Goal: Information Seeking & Learning: Learn about a topic

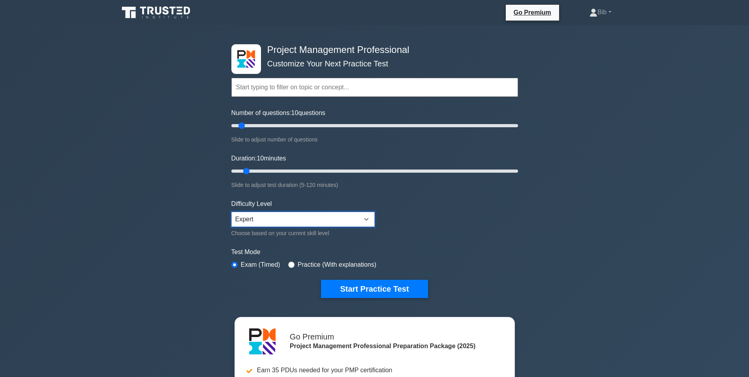
click at [253, 217] on select "Beginner Intermediate Expert" at bounding box center [302, 219] width 143 height 15
click at [541, 253] on div "Project Management Professional Customize Your Next Practice Test Topics Scope …" at bounding box center [374, 273] width 749 height 497
click at [357, 286] on button "Start Practice Test" at bounding box center [374, 289] width 107 height 18
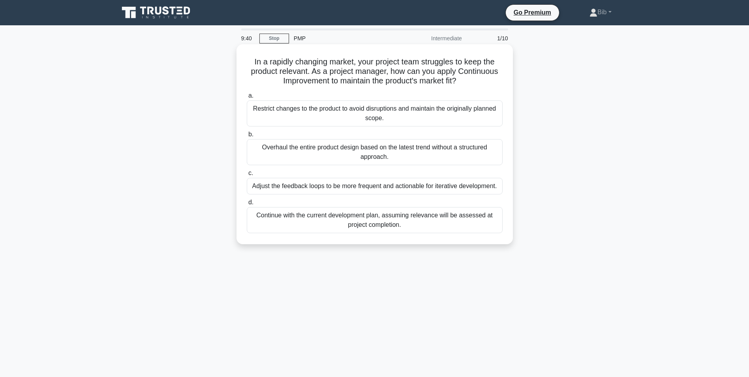
click at [405, 184] on div "Adjust the feedback loops to be more frequent and actionable for iterative deve…" at bounding box center [375, 186] width 256 height 17
click at [247, 176] on input "c. Adjust the feedback loops to be more frequent and actionable for iterative d…" at bounding box center [247, 173] width 0 height 5
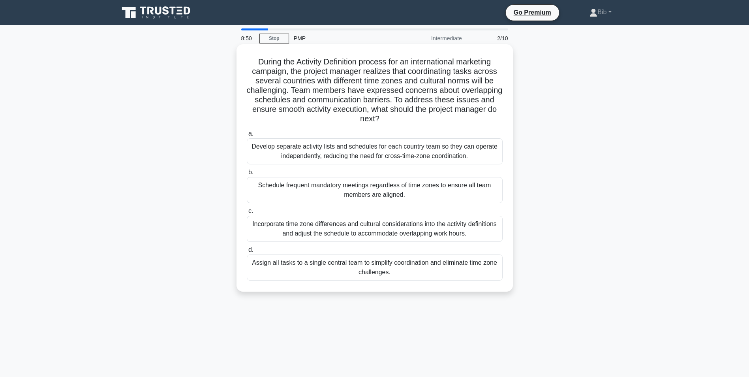
click at [337, 227] on div "Incorporate time zone differences and cultural considerations into the activity…" at bounding box center [375, 229] width 256 height 26
click at [247, 214] on input "c. Incorporate time zone differences and cultural considerations into the activ…" at bounding box center [247, 210] width 0 height 5
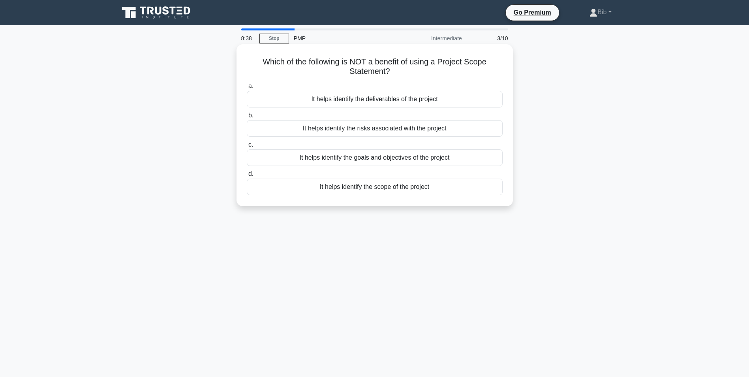
click at [334, 130] on div "It helps identify the risks associated with the project" at bounding box center [375, 128] width 256 height 17
click at [247, 118] on input "b. It helps identify the risks associated with the project" at bounding box center [247, 115] width 0 height 5
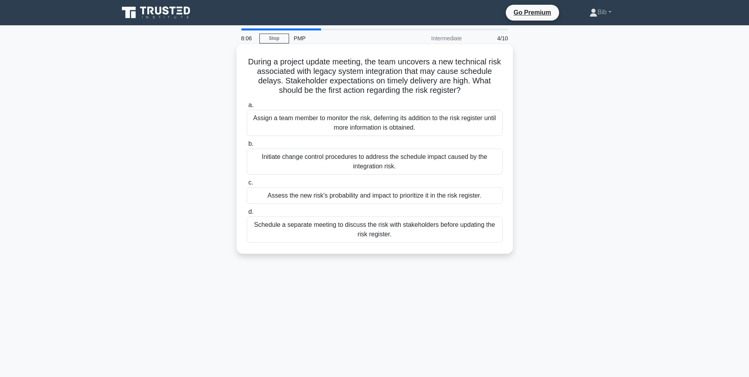
click at [306, 197] on div "Assess the new risk's probability and impact to prioritize it in the risk regis…" at bounding box center [375, 195] width 256 height 17
click at [247, 185] on input "c. Assess the new risk's probability and impact to prioritize it in the risk re…" at bounding box center [247, 182] width 0 height 5
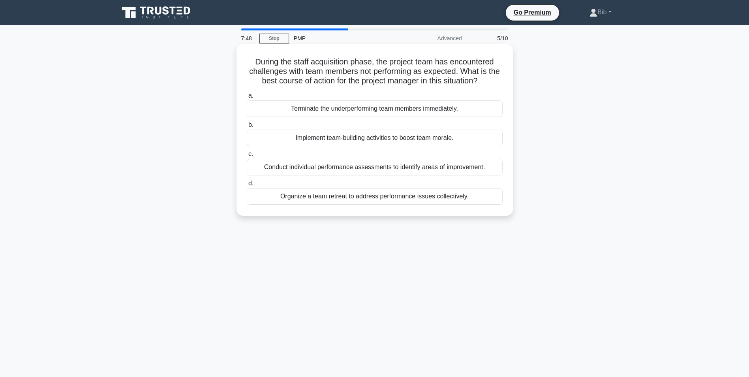
click at [331, 167] on div "Conduct individual performance assessments to identify areas of improvement." at bounding box center [375, 167] width 256 height 17
click at [247, 157] on input "c. Conduct individual performance assessments to identify areas of improvement." at bounding box center [247, 154] width 0 height 5
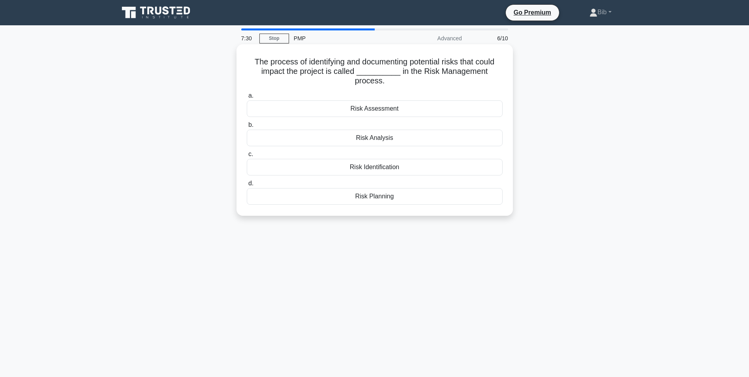
click at [387, 139] on div "Risk Analysis" at bounding box center [375, 138] width 256 height 17
click at [247, 128] on input "b. Risk Analysis" at bounding box center [247, 124] width 0 height 5
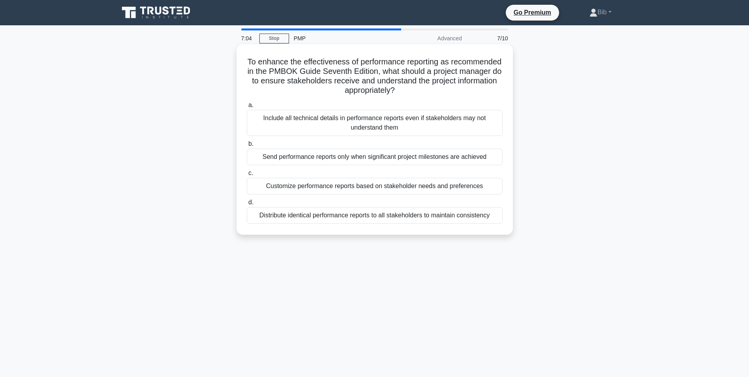
click at [302, 190] on div "Customize performance reports based on stakeholder needs and preferences" at bounding box center [375, 186] width 256 height 17
click at [247, 176] on input "c. Customize performance reports based on stakeholder needs and preferences" at bounding box center [247, 173] width 0 height 5
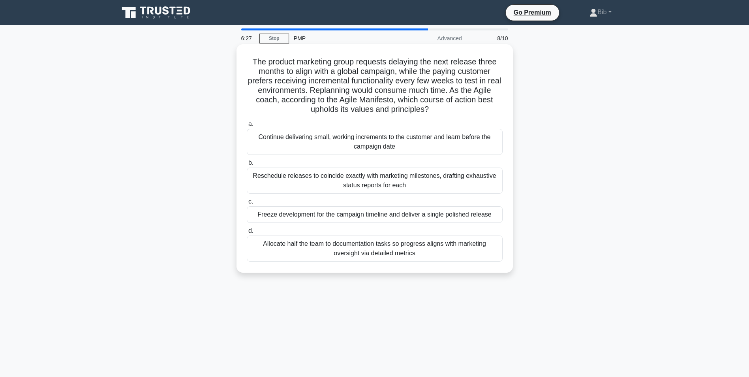
click at [382, 142] on div "Continue delivering small, working increments to the customer and learn before …" at bounding box center [375, 142] width 256 height 26
click at [247, 127] on input "a. Continue delivering small, working increments to the customer and learn befo…" at bounding box center [247, 124] width 0 height 5
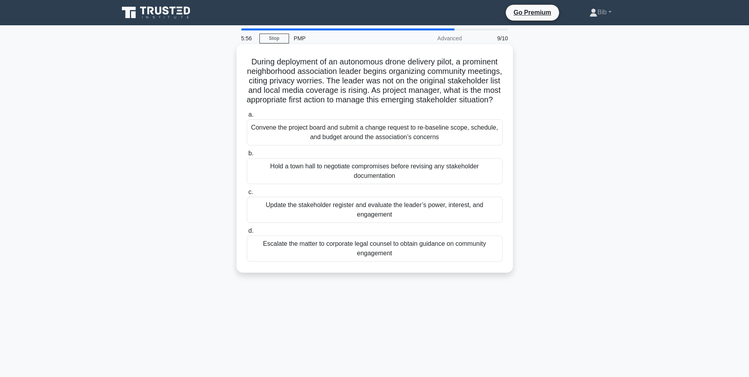
click at [314, 214] on div "Update the stakeholder register and evaluate the leader’s power, interest, and …" at bounding box center [375, 210] width 256 height 26
click at [247, 195] on input "c. Update the stakeholder register and evaluate the leader’s power, interest, a…" at bounding box center [247, 192] width 0 height 5
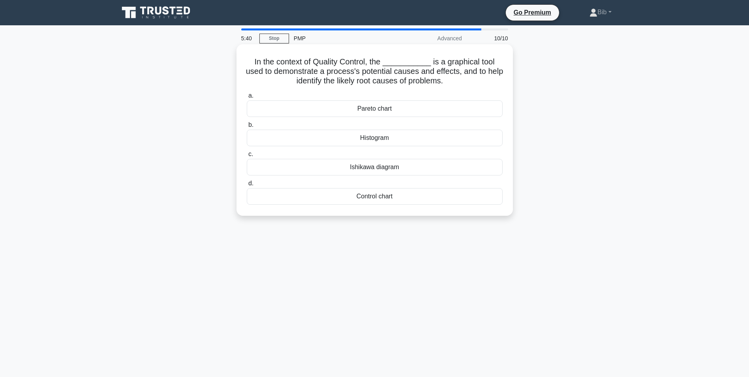
click at [369, 165] on div "Ishikawa diagram" at bounding box center [375, 167] width 256 height 17
click at [247, 157] on input "c. Ishikawa diagram" at bounding box center [247, 154] width 0 height 5
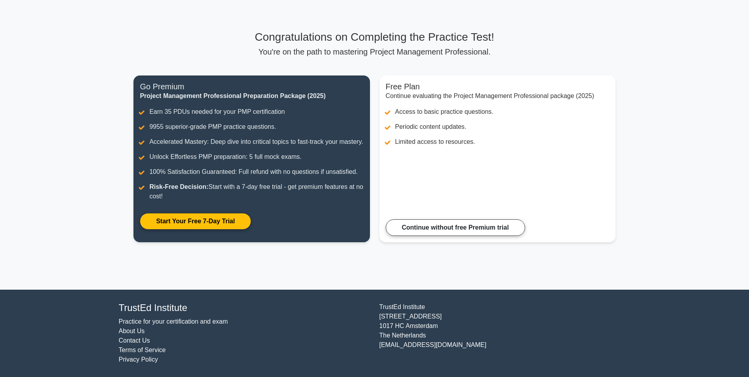
scroll to position [42, 0]
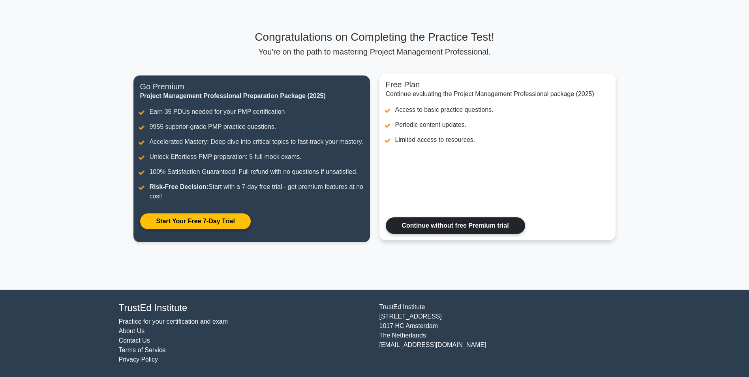
click at [464, 231] on link "Continue without free Premium trial" at bounding box center [455, 225] width 139 height 17
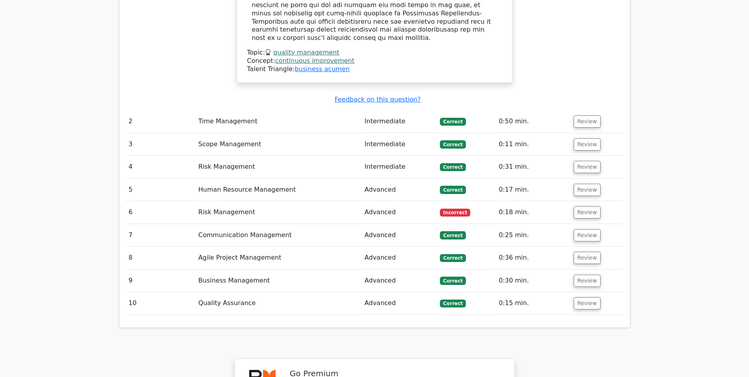
scroll to position [1145, 0]
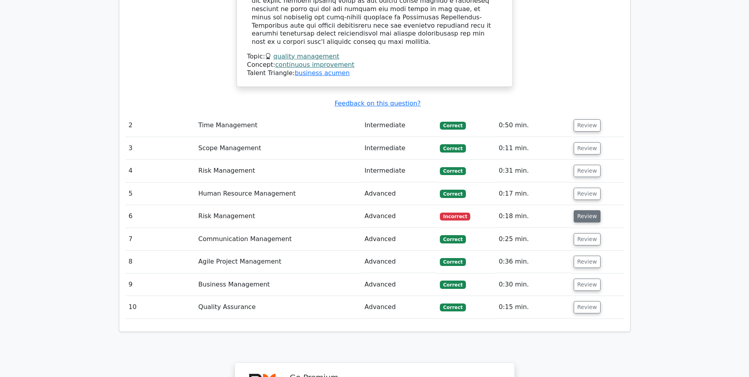
click at [584, 210] on button "Review" at bounding box center [587, 216] width 27 height 12
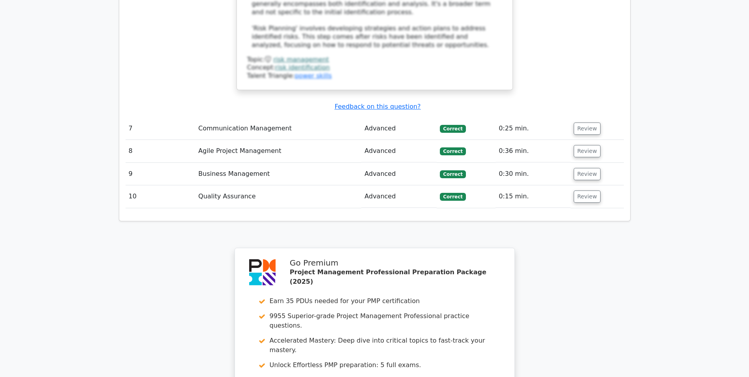
scroll to position [1777, 0]
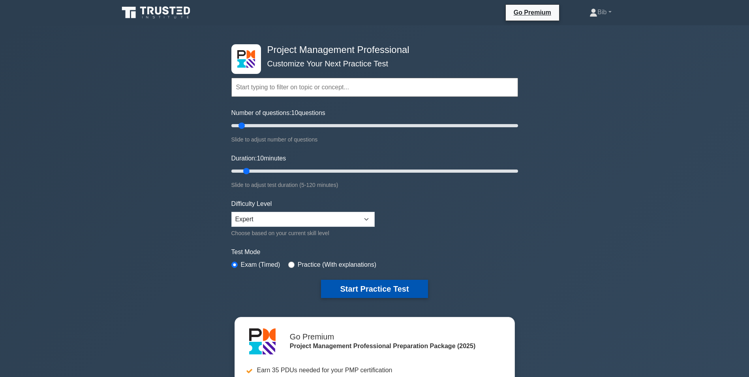
click at [375, 289] on button "Start Practice Test" at bounding box center [374, 289] width 107 height 18
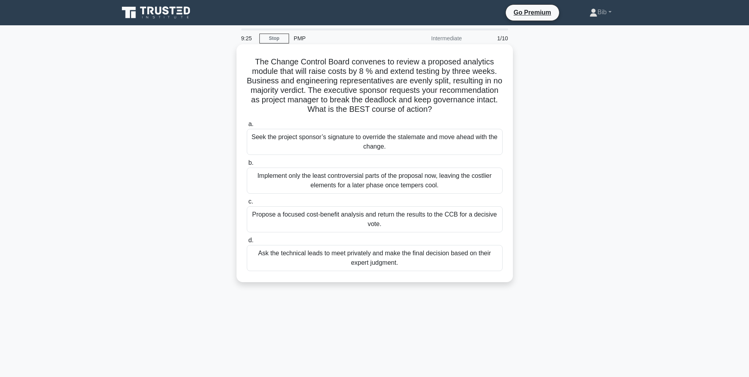
click at [342, 217] on div "Propose a focused cost-benefit analysis and return the results to the CCB for a…" at bounding box center [375, 219] width 256 height 26
click at [247, 204] on input "c. Propose a focused cost-benefit analysis and return the results to the CCB fo…" at bounding box center [247, 201] width 0 height 5
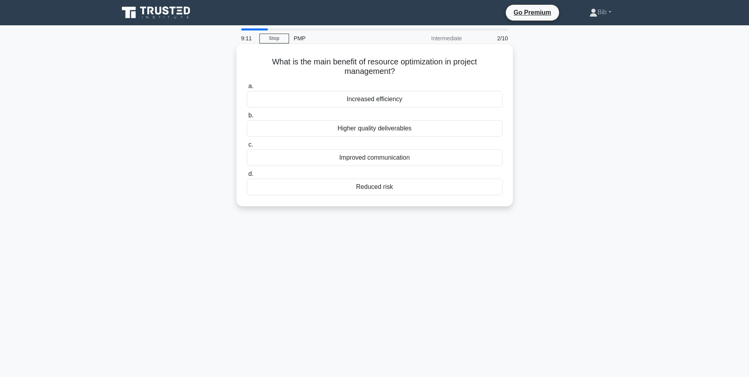
click at [369, 101] on div "Increased efficiency" at bounding box center [375, 99] width 256 height 17
click at [247, 89] on input "a. Increased efficiency" at bounding box center [247, 86] width 0 height 5
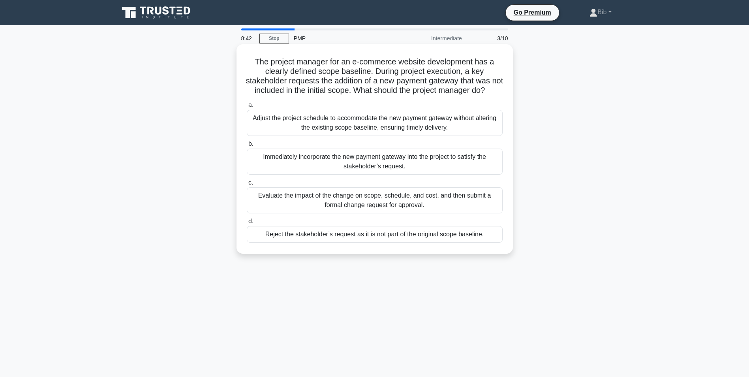
click at [360, 208] on div "Evaluate the impact of the change on scope, schedule, and cost, and then submit…" at bounding box center [375, 200] width 256 height 26
click at [247, 185] on input "c. Evaluate the impact of the change on scope, schedule, and cost, and then sub…" at bounding box center [247, 182] width 0 height 5
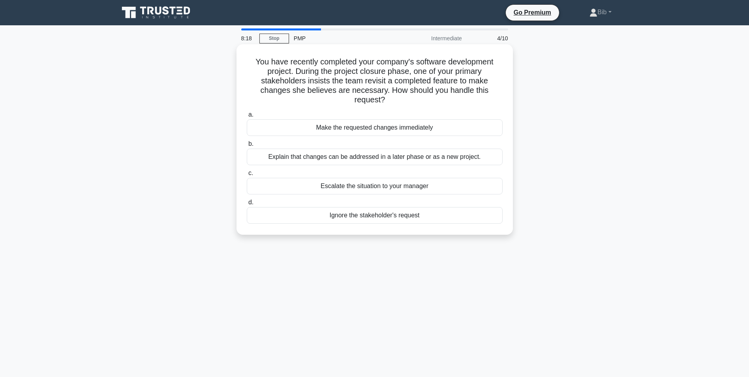
click at [311, 159] on div "Explain that changes can be addressed in a later phase or as a new project." at bounding box center [375, 156] width 256 height 17
click at [247, 146] on input "b. Explain that changes can be addressed in a later phase or as a new project." at bounding box center [247, 143] width 0 height 5
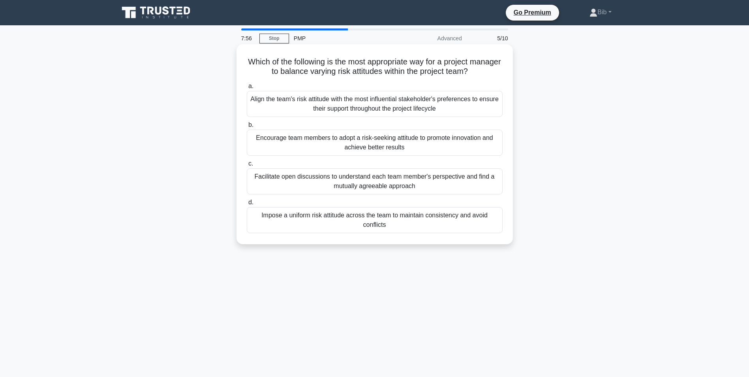
click at [373, 185] on div "Facilitate open discussions to understand each team member's perspective and fi…" at bounding box center [375, 181] width 256 height 26
click at [247, 166] on input "c. Facilitate open discussions to understand each team member's perspective and…" at bounding box center [247, 163] width 0 height 5
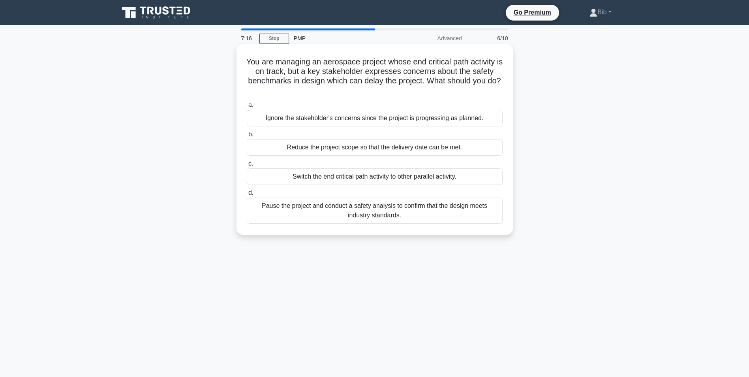
click at [377, 206] on div "Pause the project and conduct a safety analysis to confirm that the design meet…" at bounding box center [375, 210] width 256 height 26
click at [247, 195] on input "d. Pause the project and conduct a safety analysis to confirm that the design m…" at bounding box center [247, 192] width 0 height 5
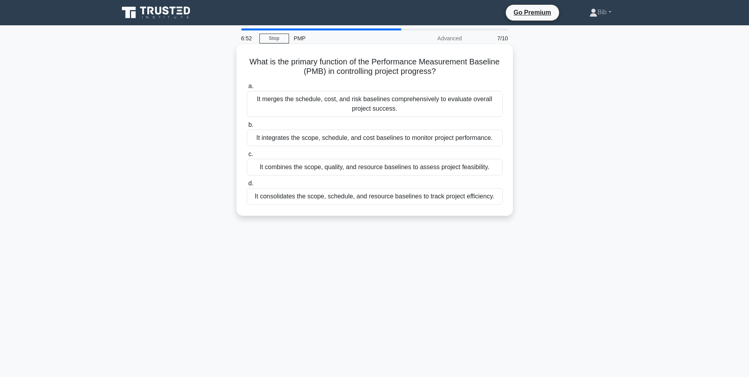
click at [396, 142] on div "It integrates the scope, schedule, and cost baselines to monitor project perfor…" at bounding box center [375, 138] width 256 height 17
click at [247, 128] on input "b. It integrates the scope, schedule, and cost baselines to monitor project per…" at bounding box center [247, 124] width 0 height 5
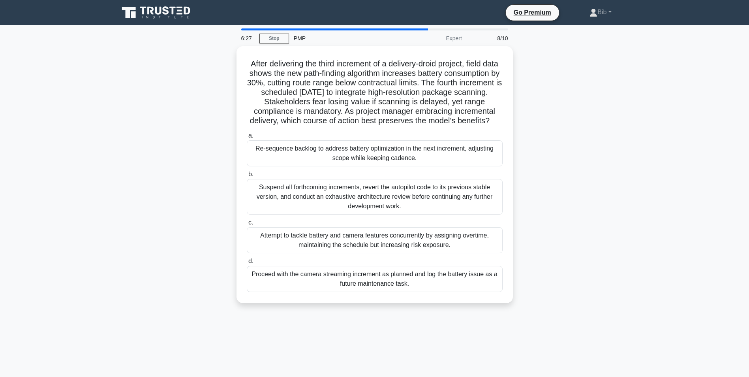
drag, startPoint x: 218, startPoint y: 150, endPoint x: 192, endPoint y: 139, distance: 27.3
click at [192, 139] on div "After delivering the third increment of a delivery-droid project, field data sh…" at bounding box center [374, 179] width 521 height 266
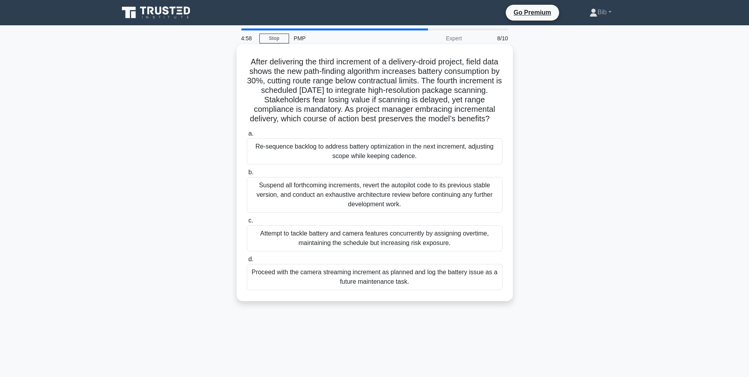
click at [385, 200] on div "Suspend all forthcoming increments, revert the autopilot code to its previous s…" at bounding box center [375, 195] width 256 height 36
click at [247, 175] on input "b. Suspend all forthcoming increments, revert the autopilot code to its previou…" at bounding box center [247, 172] width 0 height 5
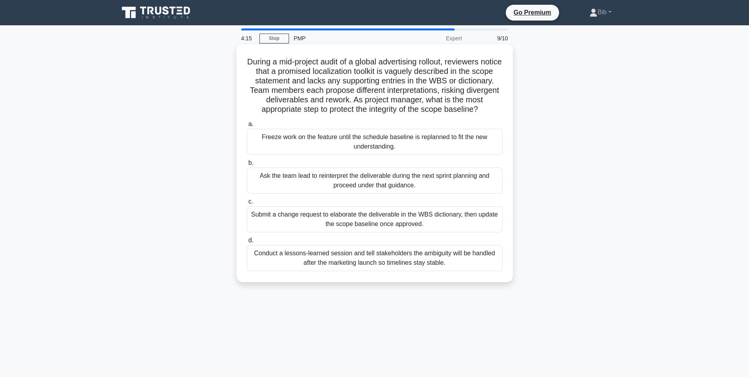
click at [332, 227] on div "Submit a change request to elaborate the deliverable in the WBS dictionary, the…" at bounding box center [375, 219] width 256 height 26
click at [247, 204] on input "c. Submit a change request to elaborate the deliverable in the WBS dictionary, …" at bounding box center [247, 201] width 0 height 5
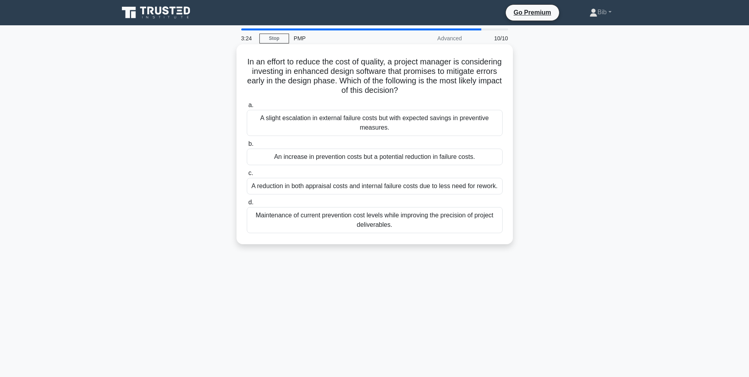
click at [393, 156] on div "An increase in prevention costs but a potential reduction in failure costs." at bounding box center [375, 156] width 256 height 17
click at [247, 146] on input "b. An increase in prevention costs but a potential reduction in failure costs." at bounding box center [247, 143] width 0 height 5
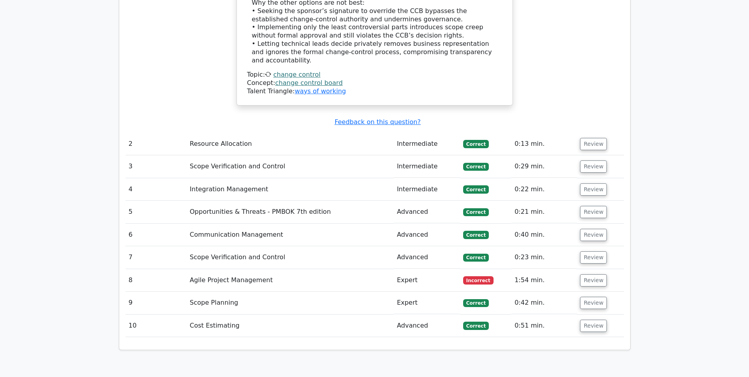
scroll to position [1145, 0]
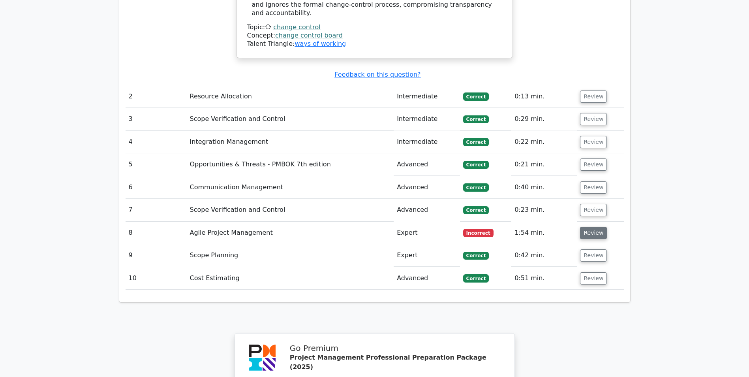
click at [599, 227] on button "Review" at bounding box center [593, 233] width 27 height 12
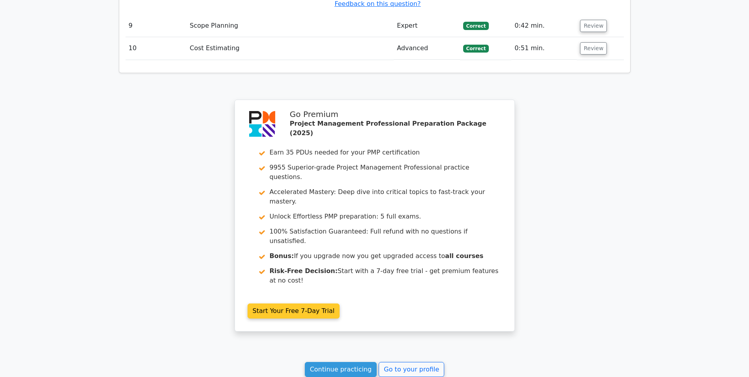
scroll to position [1862, 0]
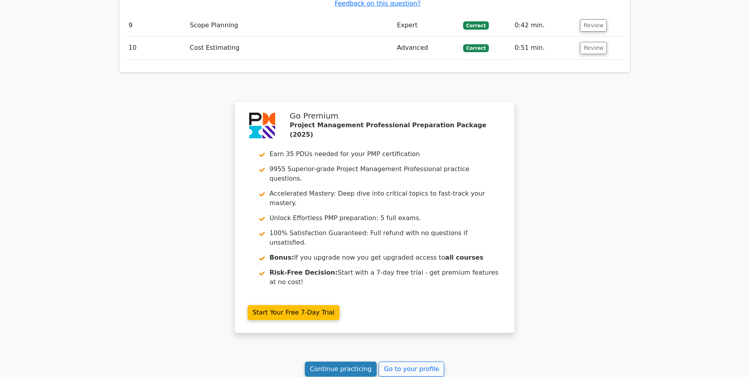
click at [338, 361] on link "Continue practicing" at bounding box center [341, 368] width 72 height 15
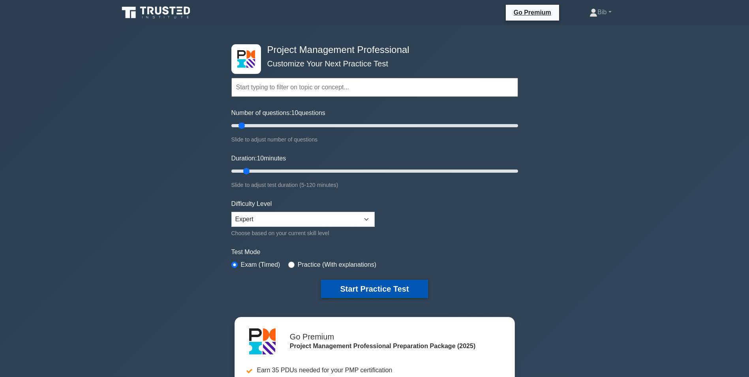
click at [333, 281] on button "Start Practice Test" at bounding box center [374, 289] width 107 height 18
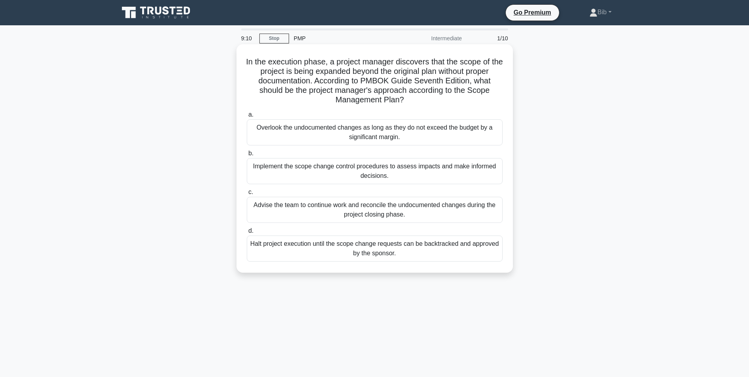
click at [291, 168] on div "Implement the scope change control procedures to assess impacts and make inform…" at bounding box center [375, 171] width 256 height 26
click at [247, 156] on input "b. Implement the scope change control procedures to assess impacts and make inf…" at bounding box center [247, 153] width 0 height 5
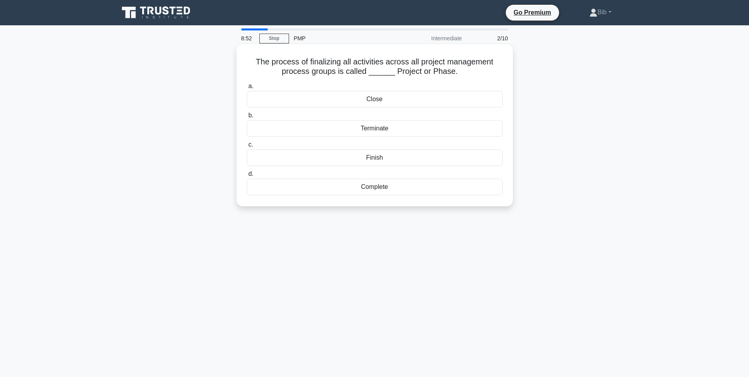
click at [378, 99] on div "Close" at bounding box center [375, 99] width 256 height 17
click at [247, 89] on input "a. Close" at bounding box center [247, 86] width 0 height 5
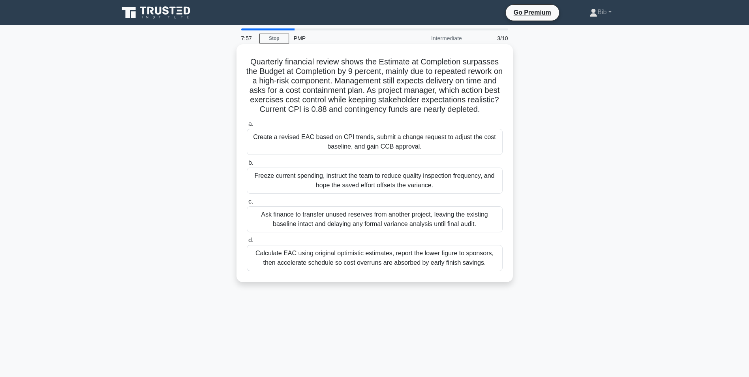
click at [357, 148] on div "Create a revised EAC based on CPI trends, submit a change request to adjust the…" at bounding box center [375, 142] width 256 height 26
click at [247, 127] on input "a. Create a revised EAC based on CPI trends, submit a change request to adjust …" at bounding box center [247, 124] width 0 height 5
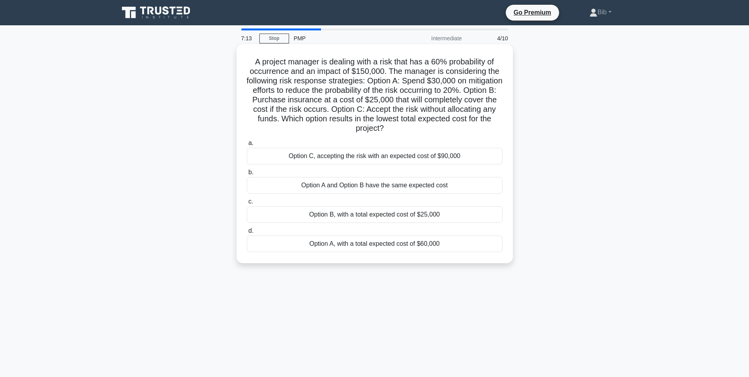
click at [349, 212] on div "Option B, with a total expected cost of $25,000" at bounding box center [375, 214] width 256 height 17
click at [247, 204] on input "c. Option B, with a total expected cost of $25,000" at bounding box center [247, 201] width 0 height 5
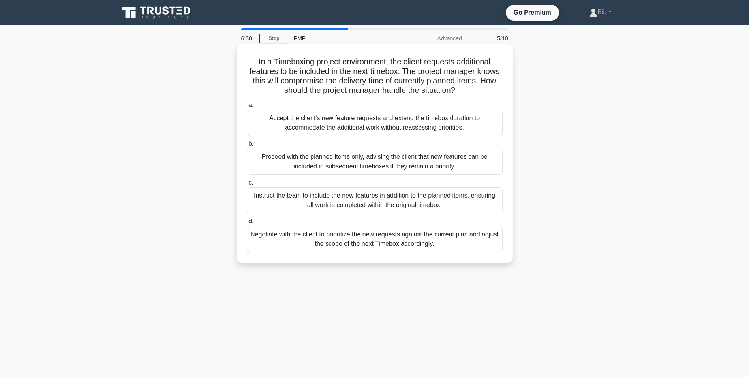
click at [415, 244] on div "Negotiate with the client to prioritize the new requests against the current pl…" at bounding box center [375, 239] width 256 height 26
click at [247, 224] on input "d. Negotiate with the client to prioritize the new requests against the current…" at bounding box center [247, 221] width 0 height 5
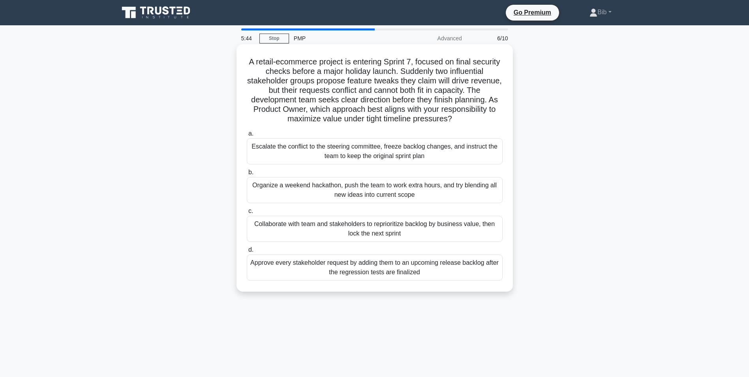
click at [389, 226] on div "Collaborate with team and stakeholders to reprioritize backlog by business valu…" at bounding box center [375, 229] width 256 height 26
click at [247, 214] on input "c. Collaborate with team and stakeholders to reprioritize backlog by business v…" at bounding box center [247, 210] width 0 height 5
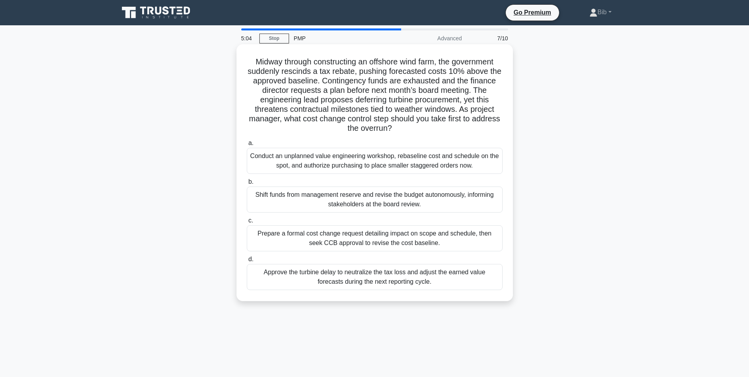
click at [396, 241] on div "Prepare a formal cost change request detailing impact on scope and schedule, th…" at bounding box center [375, 238] width 256 height 26
click at [247, 223] on input "c. Prepare a formal cost change request detailing impact on scope and schedule,…" at bounding box center [247, 220] width 0 height 5
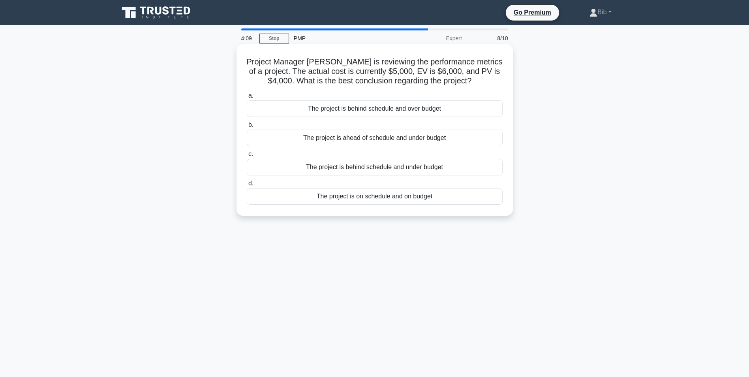
click at [420, 139] on div "The project is ahead of schedule and under budget" at bounding box center [375, 138] width 256 height 17
click at [247, 128] on input "b. The project is ahead of schedule and under budget" at bounding box center [247, 124] width 0 height 5
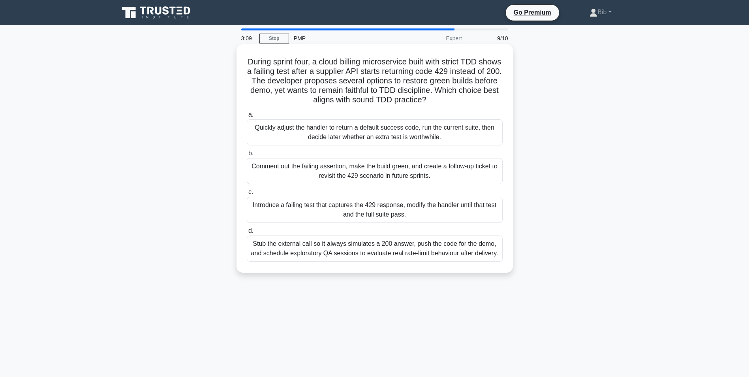
click at [384, 207] on div "Introduce a failing test that captures the 429 response, modify the handler unt…" at bounding box center [375, 210] width 256 height 26
click at [247, 195] on input "c. Introduce a failing test that captures the 429 response, modify the handler …" at bounding box center [247, 192] width 0 height 5
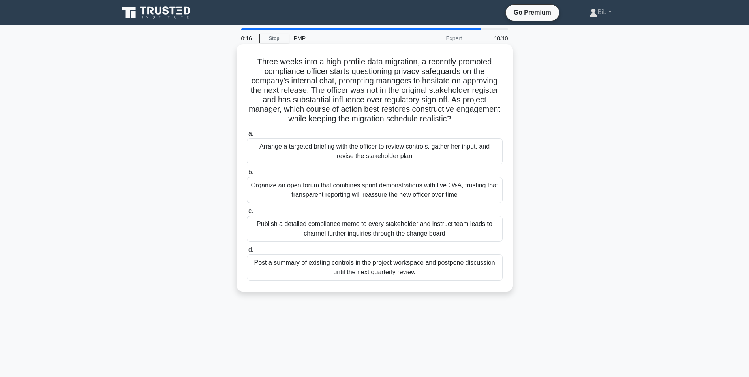
click at [366, 148] on div "Arrange a targeted briefing with the officer to review controls, gather her inp…" at bounding box center [375, 151] width 256 height 26
click at [247, 136] on input "a. Arrange a targeted briefing with the officer to review controls, gather her …" at bounding box center [247, 133] width 0 height 5
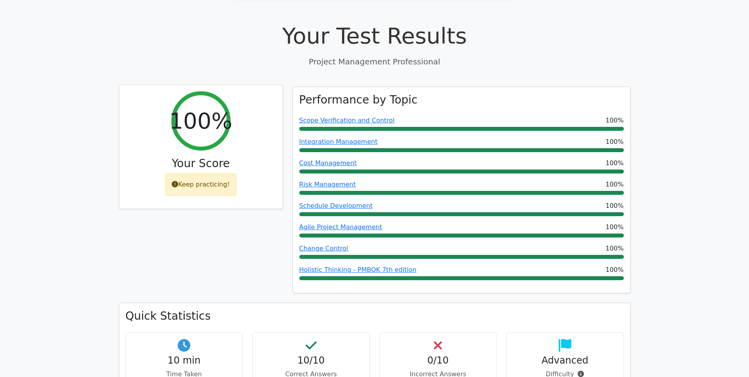
scroll to position [276, 0]
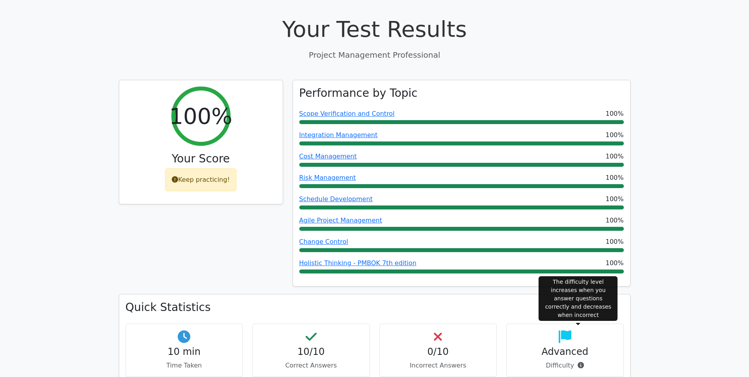
click at [578, 362] on icon at bounding box center [581, 365] width 6 height 6
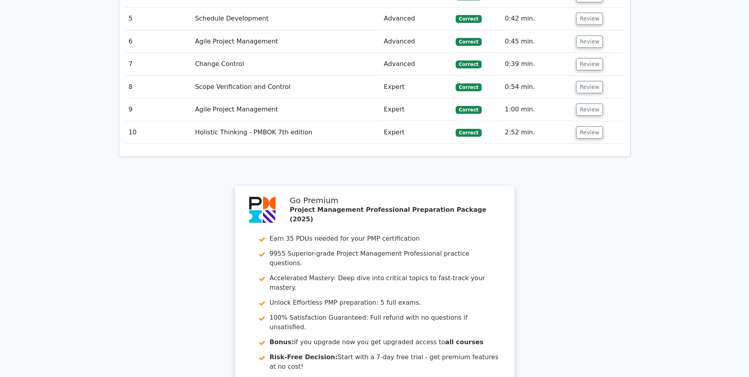
scroll to position [1395, 0]
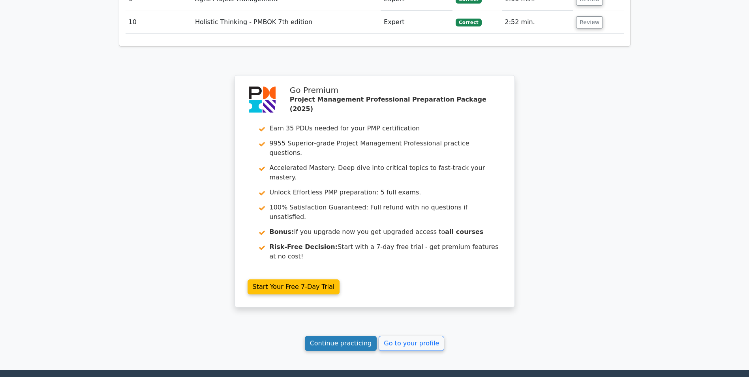
click at [358, 336] on link "Continue practicing" at bounding box center [341, 343] width 72 height 15
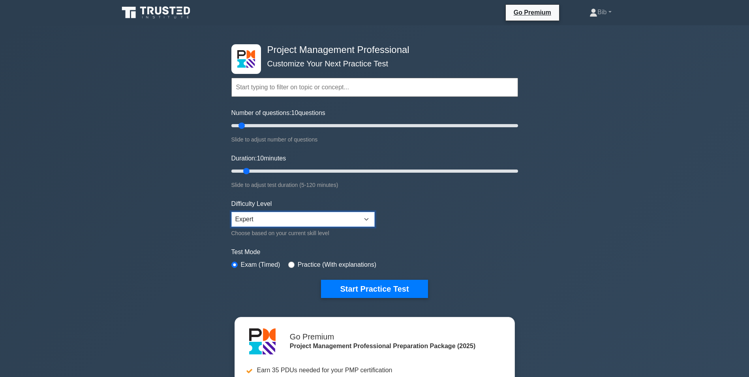
click at [337, 215] on select "Beginner Intermediate Expert" at bounding box center [302, 219] width 143 height 15
click at [559, 216] on div "Project Management Professional Customize Your Next Practice Test Topics Scope …" at bounding box center [374, 273] width 749 height 497
click at [360, 282] on button "Start Practice Test" at bounding box center [374, 289] width 107 height 18
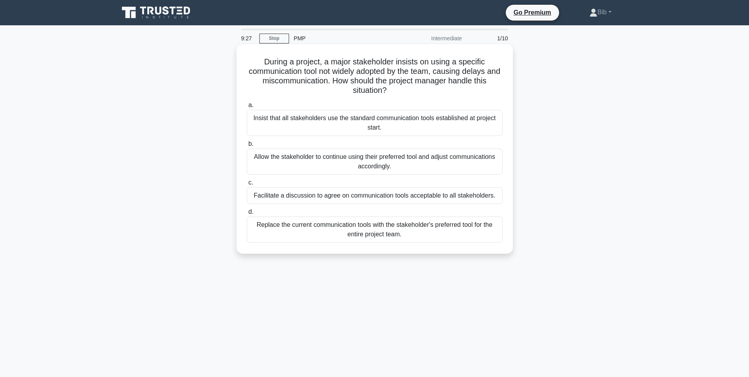
click at [300, 197] on div "Facilitate a discussion to agree on communication tools acceptable to all stake…" at bounding box center [375, 195] width 256 height 17
click at [247, 185] on input "c. Facilitate a discussion to agree on communication tools acceptable to all st…" at bounding box center [247, 182] width 0 height 5
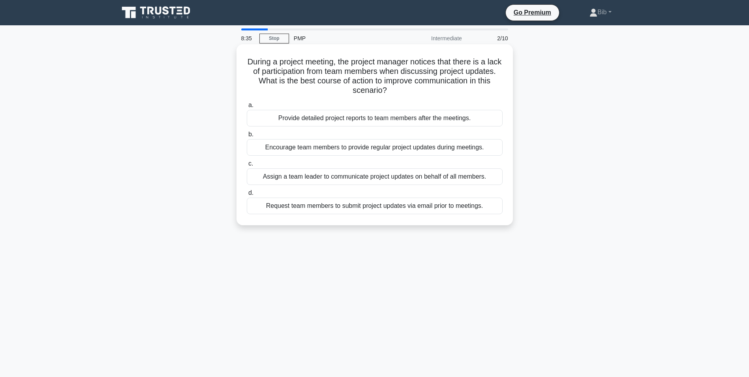
click at [379, 205] on div "Request team members to submit project updates via email prior to meetings." at bounding box center [375, 205] width 256 height 17
click at [247, 195] on input "d. Request team members to submit project updates via email prior to meetings." at bounding box center [247, 192] width 0 height 5
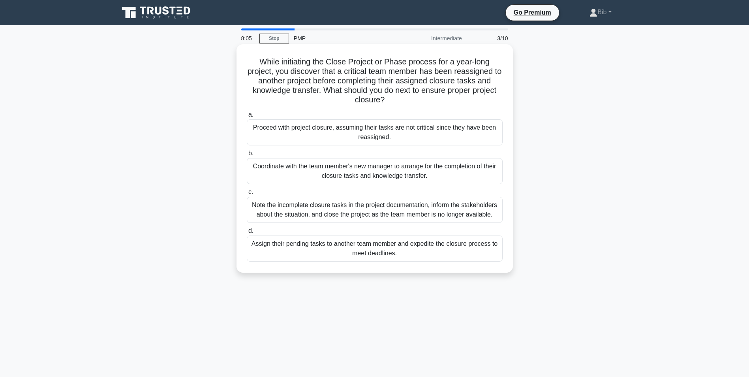
click at [398, 169] on div "Coordinate with the team member's new manager to arrange for the completion of …" at bounding box center [375, 171] width 256 height 26
click at [247, 156] on input "b. Coordinate with the team member's new manager to arrange for the completion …" at bounding box center [247, 153] width 0 height 5
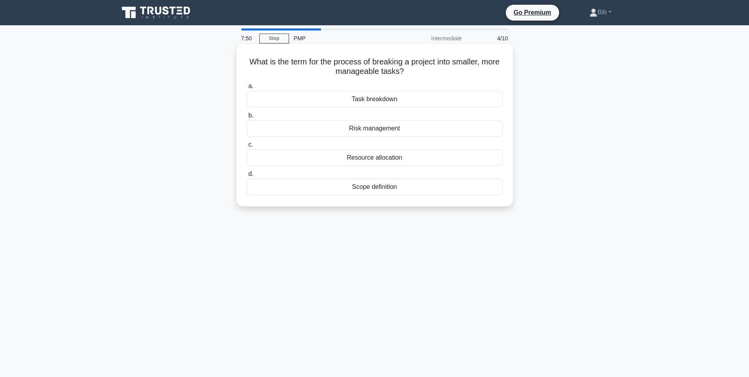
click at [394, 99] on div "Task breakdown" at bounding box center [375, 99] width 256 height 17
click at [247, 89] on input "a. Task breakdown" at bounding box center [247, 86] width 0 height 5
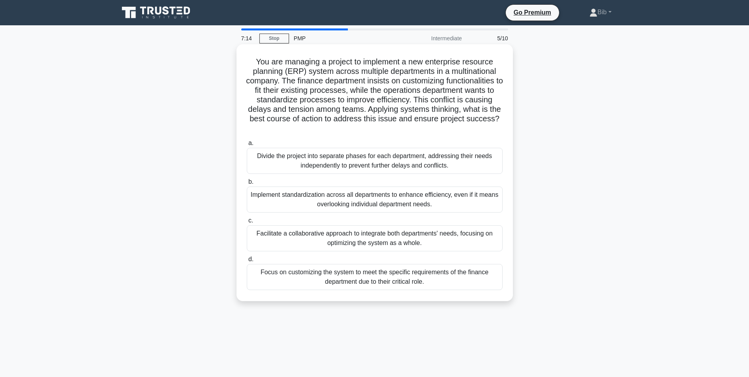
click at [366, 232] on div "Facilitate a collaborative approach to integrate both departments' needs, focus…" at bounding box center [375, 238] width 256 height 26
click at [247, 223] on input "c. Facilitate a collaborative approach to integrate both departments' needs, fo…" at bounding box center [247, 220] width 0 height 5
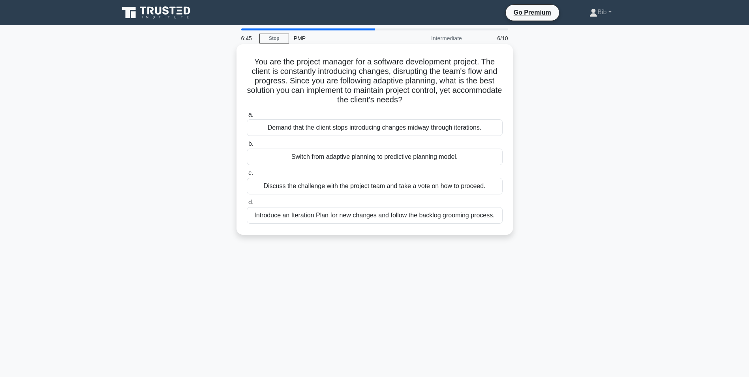
click at [426, 217] on div "Introduce an Iteration Plan for new changes and follow the backlog grooming pro…" at bounding box center [375, 215] width 256 height 17
click at [247, 205] on input "d. Introduce an Iteration Plan for new changes and follow the backlog grooming …" at bounding box center [247, 202] width 0 height 5
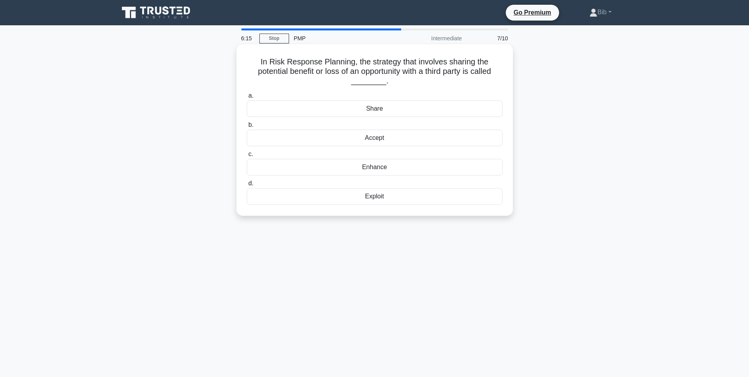
click at [380, 107] on div "Share" at bounding box center [375, 108] width 256 height 17
click at [247, 98] on input "a. Share" at bounding box center [247, 95] width 0 height 5
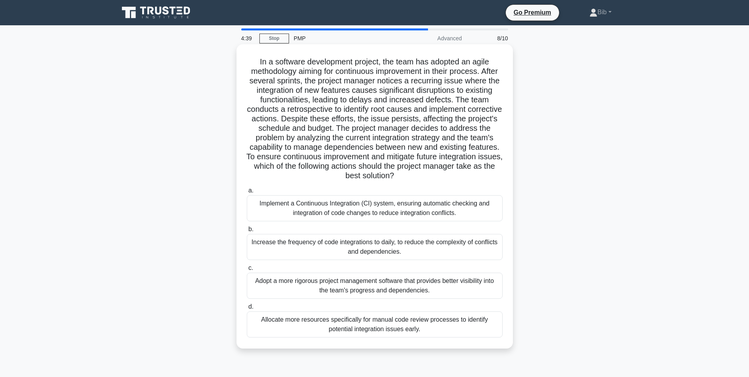
click at [369, 206] on div "Implement a Continuous Integration (CI) system, ensuring automatic checking and…" at bounding box center [375, 208] width 256 height 26
click at [247, 193] on input "a. Implement a Continuous Integration (CI) system, ensuring automatic checking …" at bounding box center [247, 190] width 0 height 5
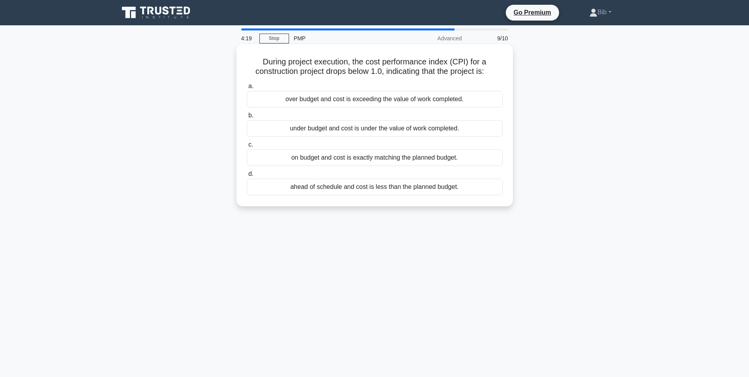
click at [352, 96] on div "over budget and cost is exceeding the value of work completed." at bounding box center [375, 99] width 256 height 17
click at [247, 89] on input "a. over budget and cost is exceeding the value of work completed." at bounding box center [247, 86] width 0 height 5
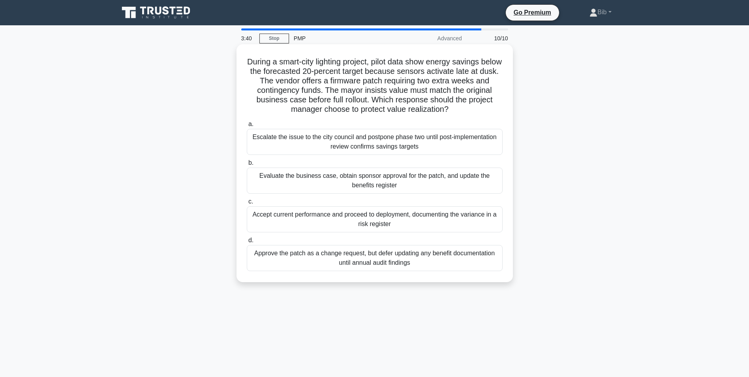
click at [400, 173] on div "Evaluate the business case, obtain sponsor approval for the patch, and update t…" at bounding box center [375, 180] width 256 height 26
click at [247, 165] on input "b. Evaluate the business case, obtain sponsor approval for the patch, and updat…" at bounding box center [247, 162] width 0 height 5
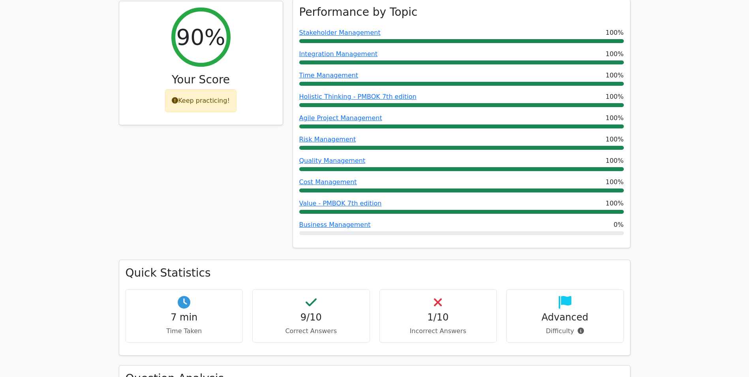
scroll to position [395, 0]
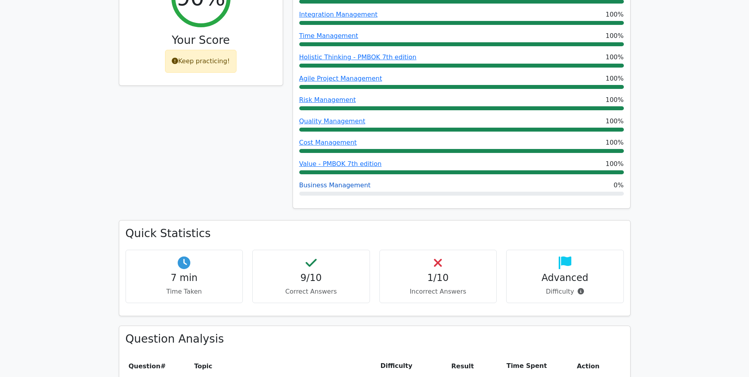
click at [344, 181] on link "Business Management" at bounding box center [334, 185] width 71 height 8
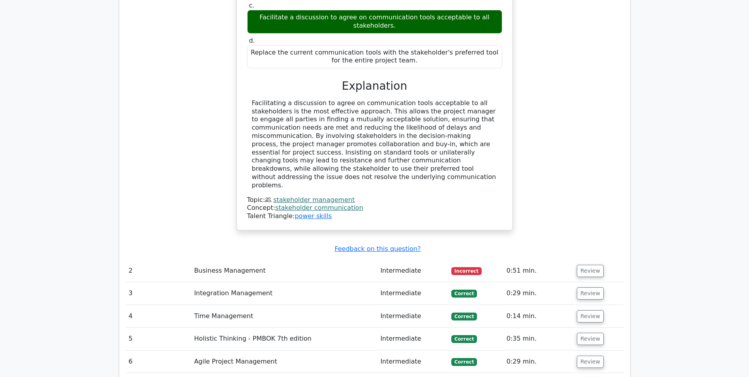
scroll to position [1066, 0]
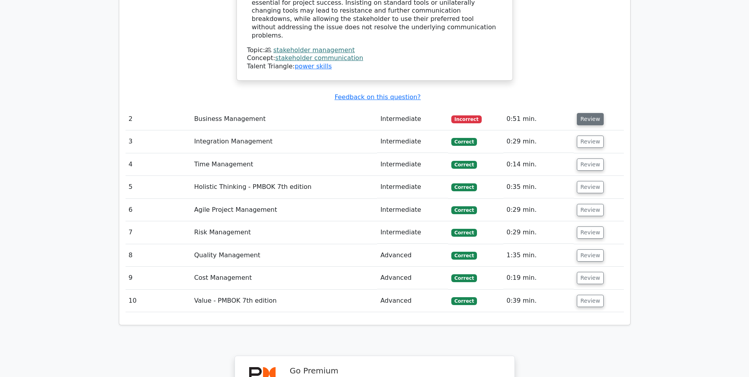
click at [598, 113] on button "Review" at bounding box center [590, 119] width 27 height 12
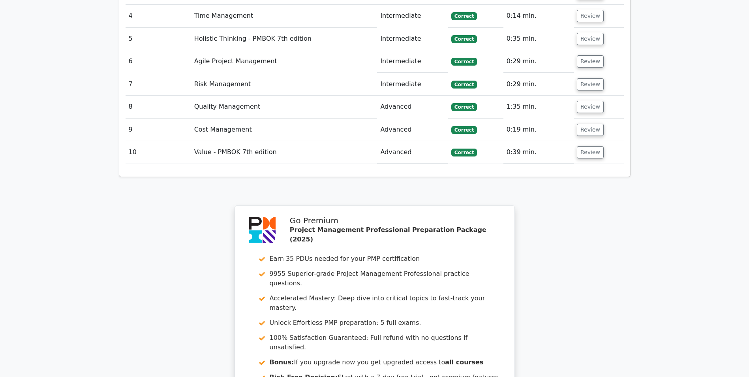
scroll to position [1698, 0]
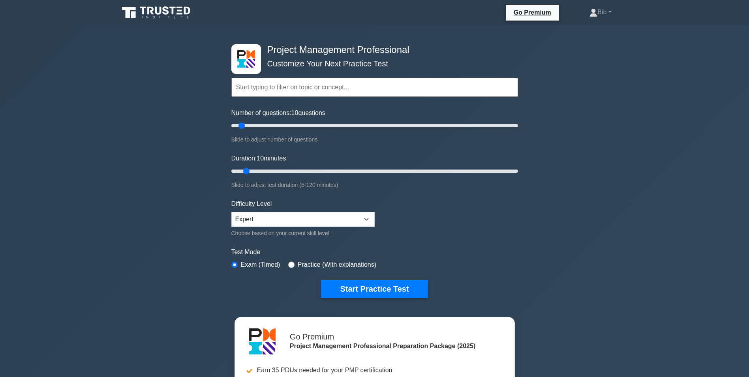
drag, startPoint x: 155, startPoint y: 221, endPoint x: 85, endPoint y: 178, distance: 82.4
click at [85, 178] on div "Project Management Professional Customize Your Next Practice Test Topics Scope …" at bounding box center [374, 273] width 749 height 497
click at [336, 283] on button "Start Practice Test" at bounding box center [374, 289] width 107 height 18
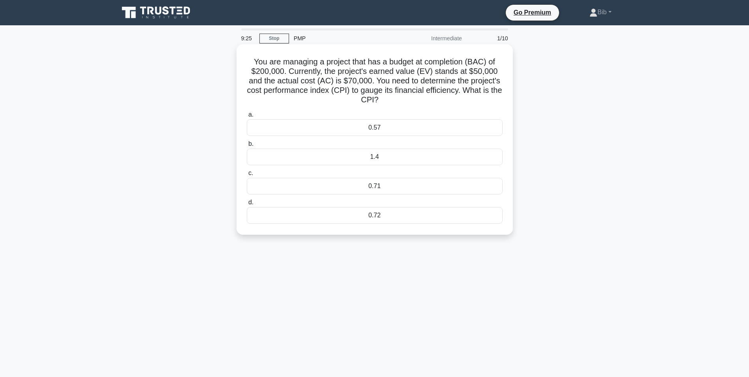
click at [376, 184] on div "0.71" at bounding box center [375, 186] width 256 height 17
click at [247, 176] on input "c. 0.71" at bounding box center [247, 173] width 0 height 5
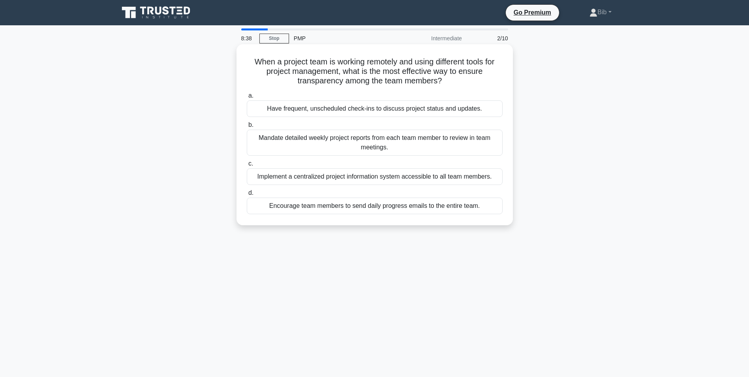
click at [374, 175] on div "Implement a centralized project information system accessible to all team membe…" at bounding box center [375, 176] width 256 height 17
click at [247, 166] on input "c. Implement a centralized project information system accessible to all team me…" at bounding box center [247, 163] width 0 height 5
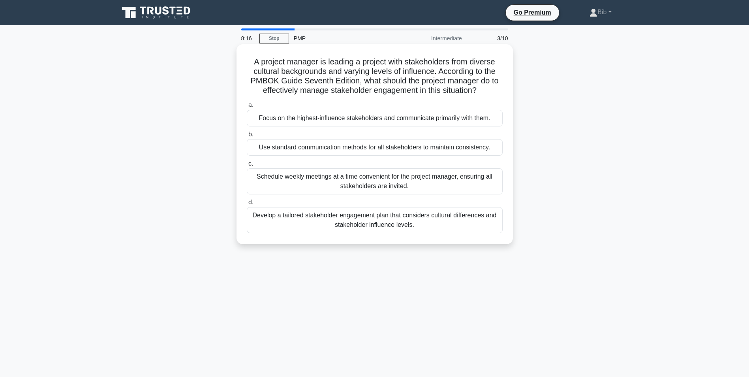
click at [353, 224] on div "Develop a tailored stakeholder engagement plan that considers cultural differen…" at bounding box center [375, 220] width 256 height 26
click at [247, 205] on input "d. Develop a tailored stakeholder engagement plan that considers cultural diffe…" at bounding box center [247, 202] width 0 height 5
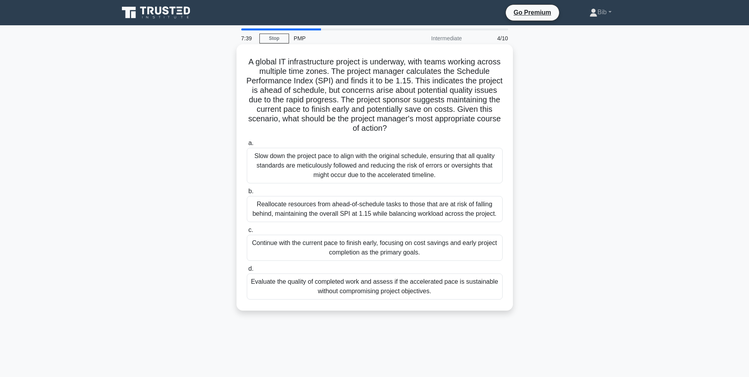
click at [357, 288] on div "Evaluate the quality of completed work and assess if the accelerated pace is su…" at bounding box center [375, 286] width 256 height 26
click at [247, 271] on input "d. Evaluate the quality of completed work and assess if the accelerated pace is…" at bounding box center [247, 268] width 0 height 5
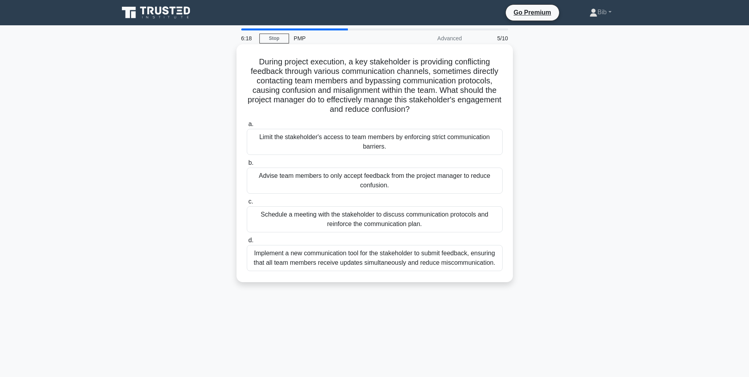
click at [392, 216] on div "Schedule a meeting with the stakeholder to discuss communication protocols and …" at bounding box center [375, 219] width 256 height 26
click at [247, 204] on input "c. Schedule a meeting with the stakeholder to discuss communication protocols a…" at bounding box center [247, 201] width 0 height 5
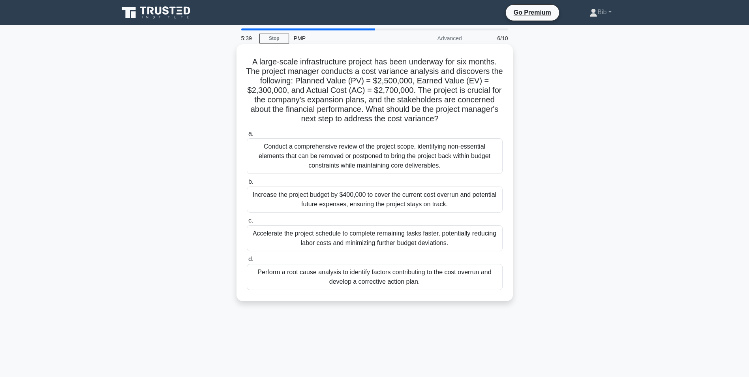
click at [429, 282] on div "Perform a root cause analysis to identify factors contributing to the cost over…" at bounding box center [375, 277] width 256 height 26
click at [247, 262] on input "d. Perform a root cause analysis to identify factors contributing to the cost o…" at bounding box center [247, 259] width 0 height 5
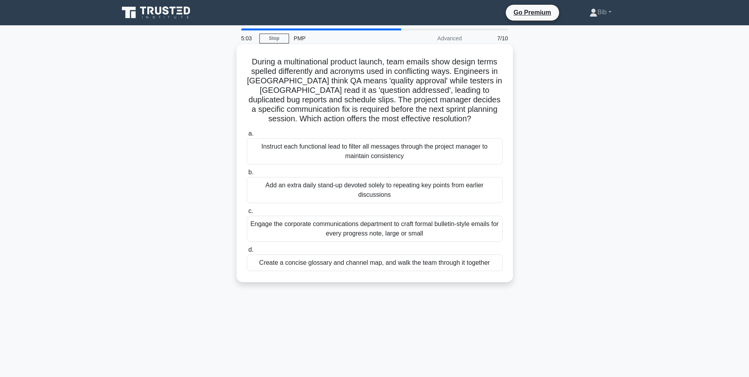
click at [358, 264] on div "Create a concise glossary and channel map, and walk the team through it together" at bounding box center [375, 262] width 256 height 17
click at [247, 252] on input "d. Create a concise glossary and channel map, and walk the team through it toge…" at bounding box center [247, 249] width 0 height 5
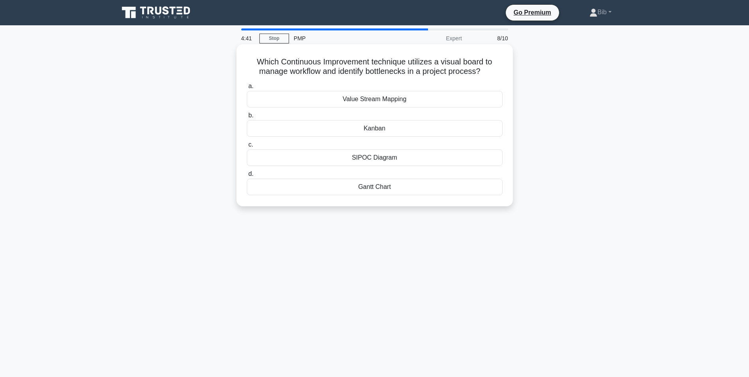
click at [381, 127] on div "Kanban" at bounding box center [375, 128] width 256 height 17
click at [247, 118] on input "b. [GEOGRAPHIC_DATA]" at bounding box center [247, 115] width 0 height 5
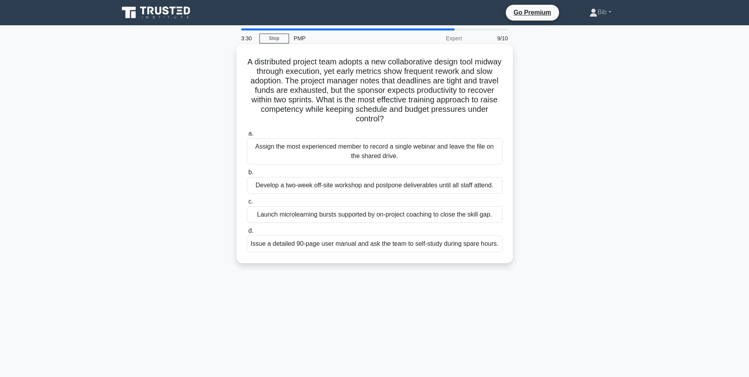
click at [358, 214] on div "Launch microlearning bursts supported by on-project coaching to close the skill…" at bounding box center [375, 214] width 256 height 17
click at [247, 204] on input "c. Launch microlearning bursts supported by on-project coaching to close the sk…" at bounding box center [247, 201] width 0 height 5
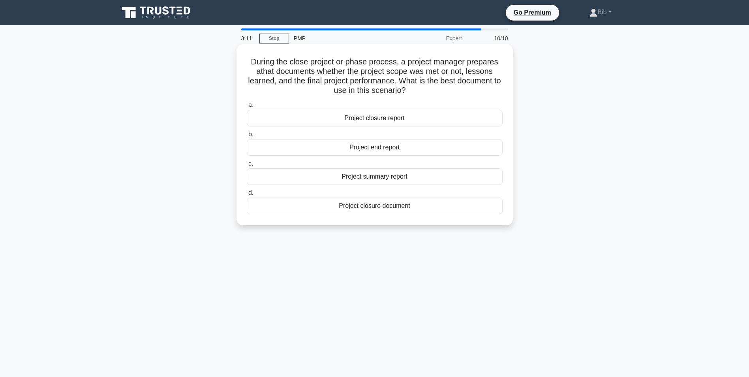
click at [375, 178] on div "Project summary report" at bounding box center [375, 176] width 256 height 17
click at [247, 166] on input "c. Project summary report" at bounding box center [247, 163] width 0 height 5
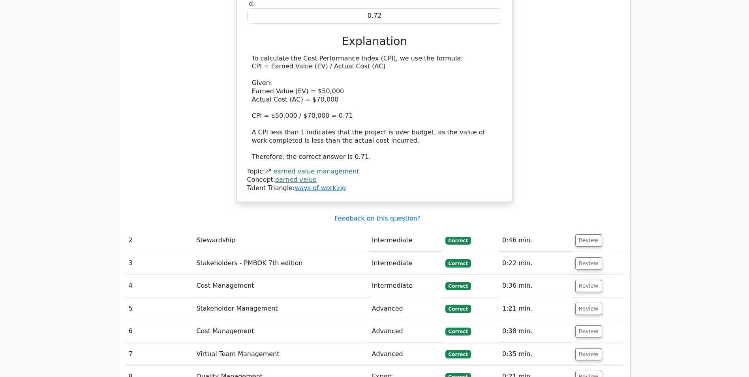
scroll to position [1066, 0]
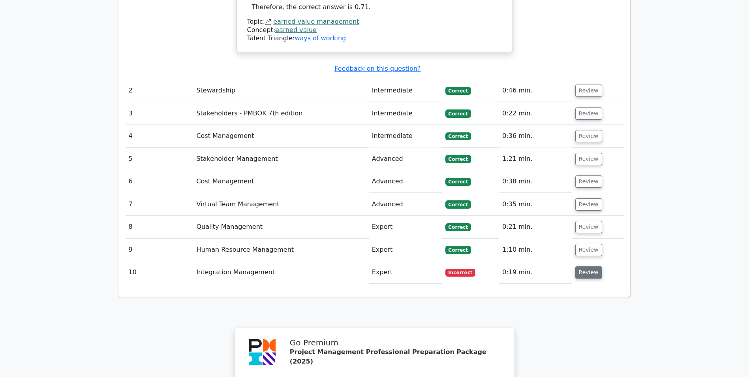
click at [580, 266] on button "Review" at bounding box center [588, 272] width 27 height 12
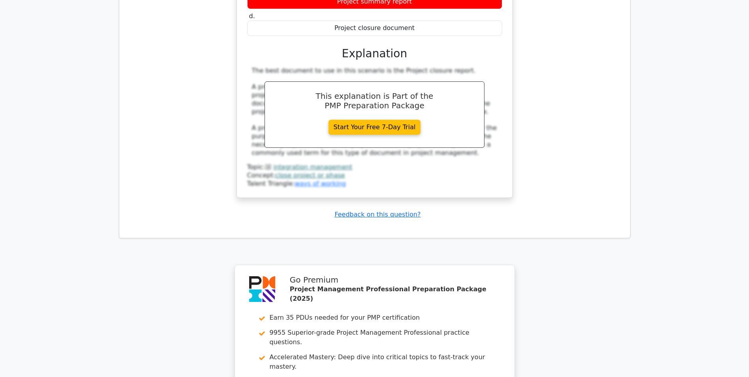
scroll to position [1619, 0]
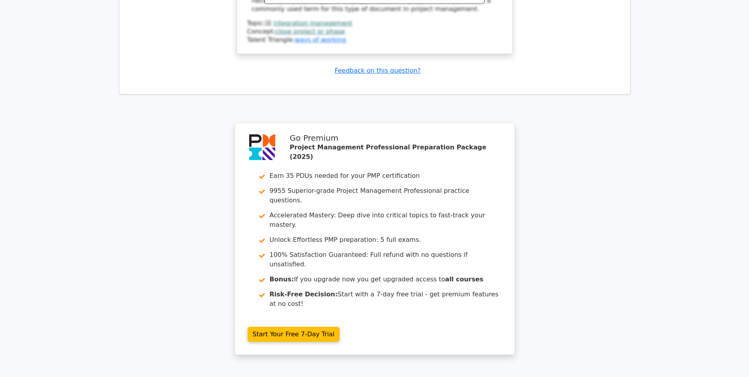
drag, startPoint x: 352, startPoint y: 324, endPoint x: 295, endPoint y: 299, distance: 62.1
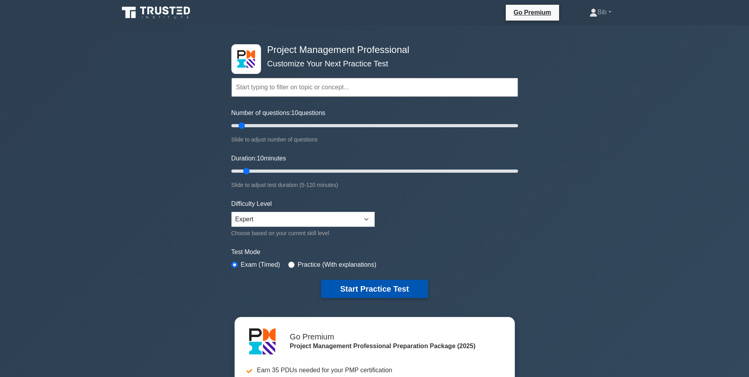
click at [386, 293] on button "Start Practice Test" at bounding box center [374, 289] width 107 height 18
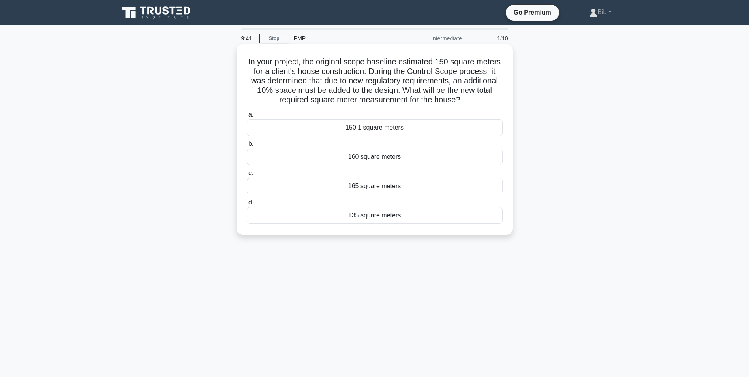
click at [382, 183] on div "165 square meters" at bounding box center [375, 186] width 256 height 17
click at [247, 176] on input "c. 165 square meters" at bounding box center [247, 173] width 0 height 5
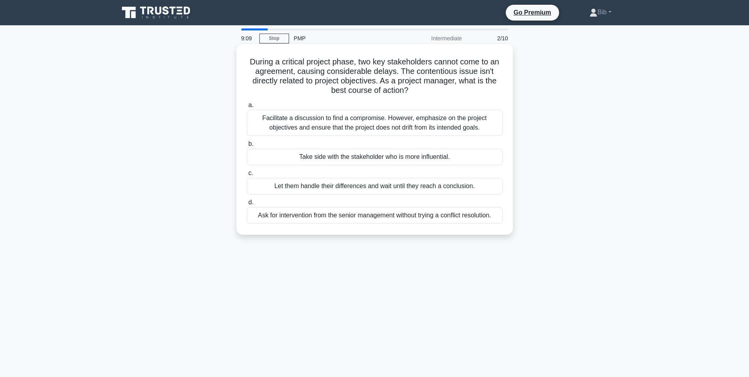
click at [338, 123] on div "Facilitate a discussion to find a compromise. However, emphasize on the project…" at bounding box center [375, 123] width 256 height 26
click at [247, 108] on input "a. Facilitate a discussion to find a compromise. However, emphasize on the proj…" at bounding box center [247, 105] width 0 height 5
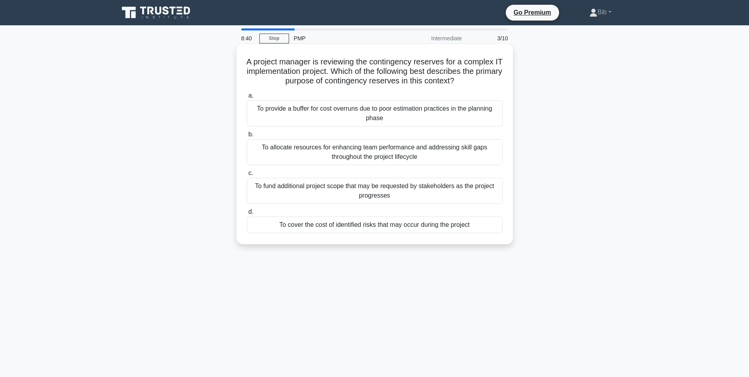
click at [407, 224] on div "To cover the cost of identified risks that may occur during the project" at bounding box center [375, 224] width 256 height 17
click at [247, 214] on input "d. To cover the cost of identified risks that may occur during the project" at bounding box center [247, 211] width 0 height 5
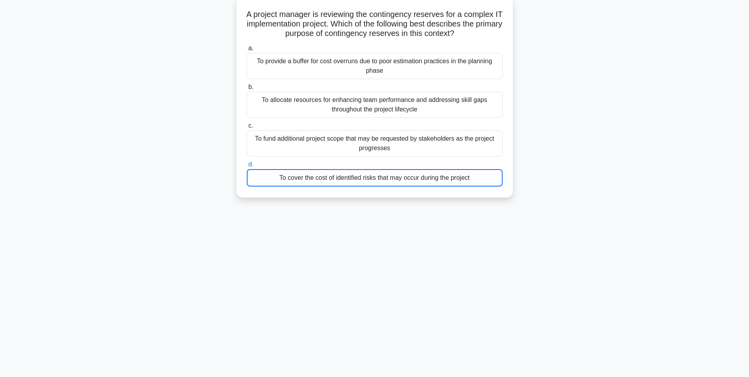
scroll to position [50, 0]
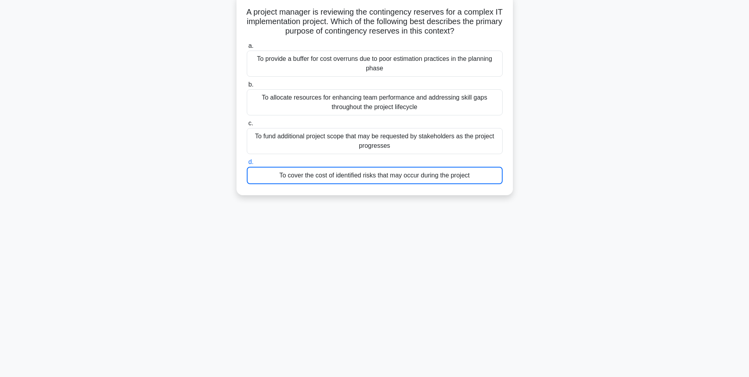
click at [399, 176] on div "To cover the cost of identified risks that may occur during the project" at bounding box center [375, 175] width 256 height 17
click at [247, 165] on input "d. To cover the cost of identified risks that may occur during the project" at bounding box center [247, 162] width 0 height 5
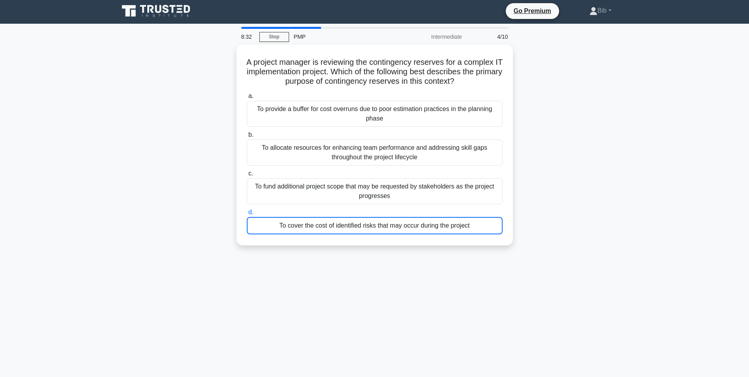
scroll to position [0, 0]
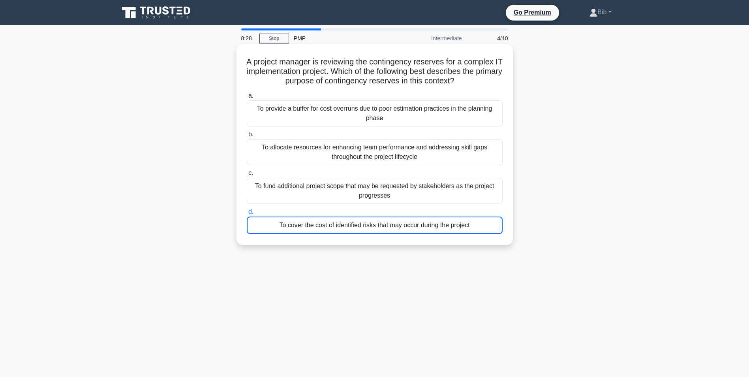
click at [294, 224] on div "To cover the cost of identified risks that may occur during the project" at bounding box center [375, 224] width 256 height 17
click at [247, 214] on input "d. To cover the cost of identified risks that may occur during the project" at bounding box center [247, 211] width 0 height 5
click at [449, 229] on div "To cover the cost of identified risks that may occur during the project" at bounding box center [375, 224] width 256 height 17
click at [247, 214] on input "d. To cover the cost of identified risks that may occur during the project" at bounding box center [247, 211] width 0 height 5
click at [450, 229] on div "To cover the cost of identified risks that may occur during the project" at bounding box center [375, 224] width 256 height 17
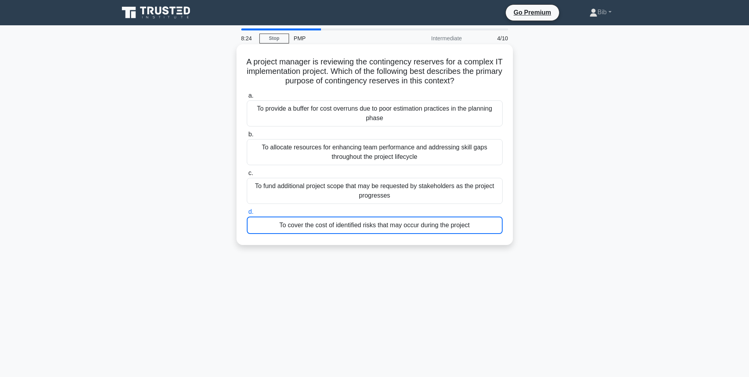
click at [247, 214] on input "d. To cover the cost of identified risks that may occur during the project" at bounding box center [247, 211] width 0 height 5
click at [395, 219] on div "To cover the cost of identified risks that may occur during the project" at bounding box center [375, 224] width 256 height 17
click at [247, 214] on input "d. To cover the cost of identified risks that may occur during the project" at bounding box center [247, 211] width 0 height 5
click at [302, 233] on div "To cover the cost of identified risks that may occur during the project" at bounding box center [375, 224] width 256 height 17
click at [247, 214] on input "d. To cover the cost of identified risks that may occur during the project" at bounding box center [247, 211] width 0 height 5
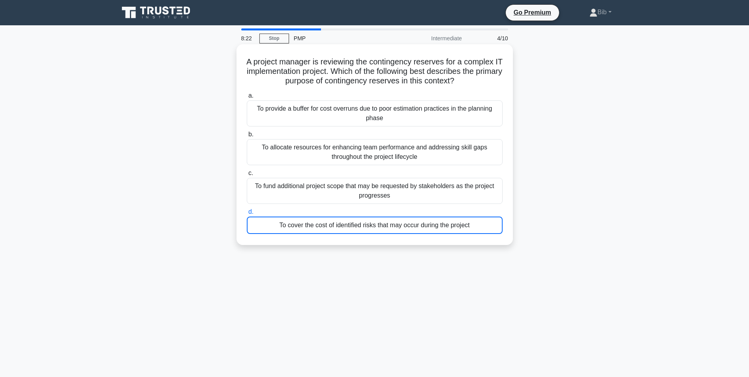
click at [299, 221] on div "To cover the cost of identified risks that may occur during the project" at bounding box center [375, 224] width 256 height 17
click at [247, 214] on input "d. To cover the cost of identified risks that may occur during the project" at bounding box center [247, 211] width 0 height 5
click at [349, 123] on div "To provide a buffer for cost overruns due to poor estimation practices in the p…" at bounding box center [375, 113] width 256 height 26
click at [247, 98] on input "a. To provide a buffer for cost overruns due to poor estimation practices in th…" at bounding box center [247, 95] width 0 height 5
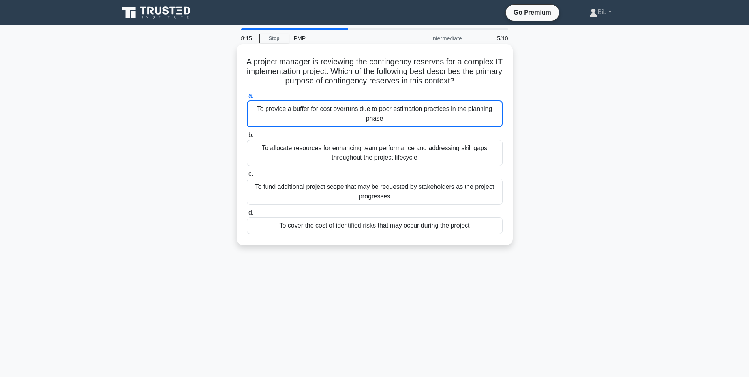
click at [365, 227] on div "To cover the cost of identified risks that may occur during the project" at bounding box center [375, 225] width 256 height 17
click at [247, 215] on input "d. To cover the cost of identified risks that may occur during the project" at bounding box center [247, 212] width 0 height 5
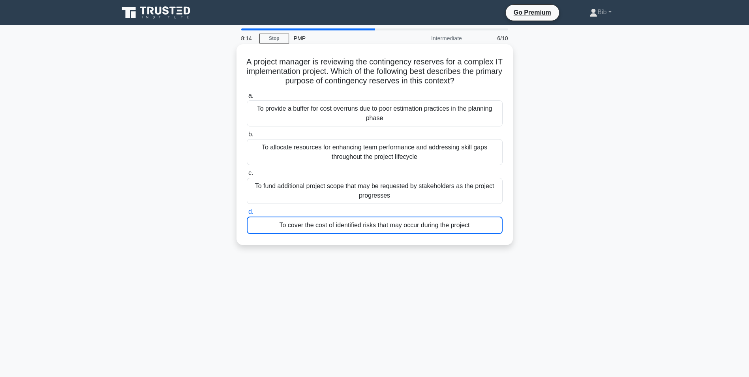
click at [365, 227] on div "To cover the cost of identified risks that may occur during the project" at bounding box center [375, 224] width 256 height 17
click at [247, 214] on input "d. To cover the cost of identified risks that may occur during the project" at bounding box center [247, 211] width 0 height 5
click at [365, 227] on div "To cover the cost of identified risks that may occur during the project" at bounding box center [375, 224] width 256 height 17
click at [247, 214] on input "d. To cover the cost of identified risks that may occur during the project" at bounding box center [247, 211] width 0 height 5
click at [365, 200] on div "To fund additional project scope that may be requested by stakeholders as the p…" at bounding box center [375, 191] width 256 height 26
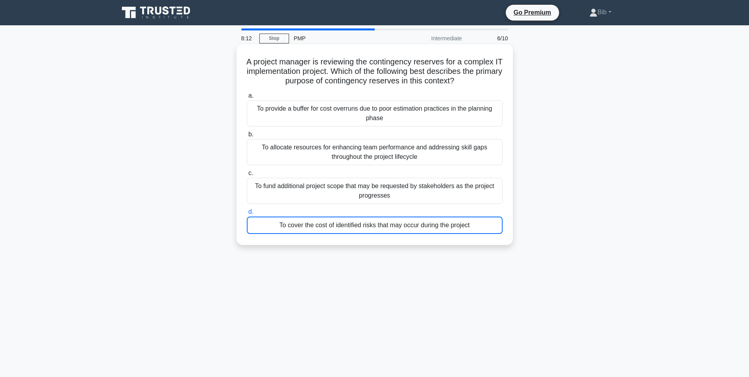
click at [247, 176] on input "c. To fund additional project scope that may be requested by stakeholders as th…" at bounding box center [247, 173] width 0 height 5
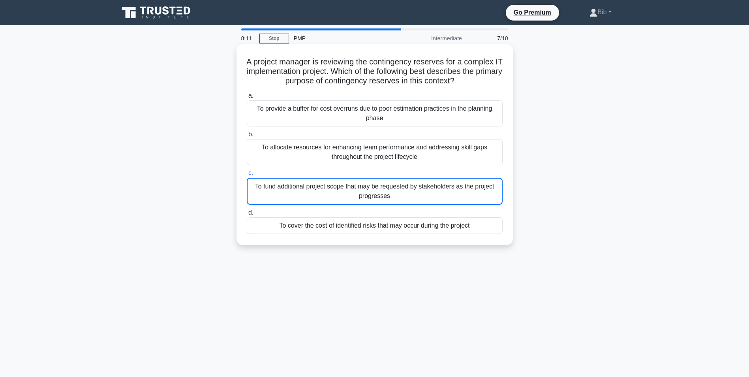
click at [362, 144] on div "To allocate resources for enhancing team performance and addressing skill gaps …" at bounding box center [375, 152] width 256 height 26
click at [247, 137] on input "b. To allocate resources for enhancing team performance and addressing skill ga…" at bounding box center [247, 134] width 0 height 5
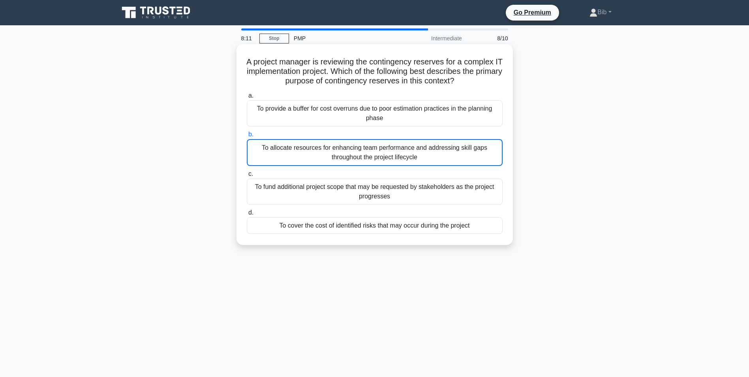
click at [366, 124] on div "To provide a buffer for cost overruns due to poor estimation practices in the p…" at bounding box center [375, 113] width 256 height 26
click at [247, 98] on input "a. To provide a buffer for cost overruns due to poor estimation practices in th…" at bounding box center [247, 95] width 0 height 5
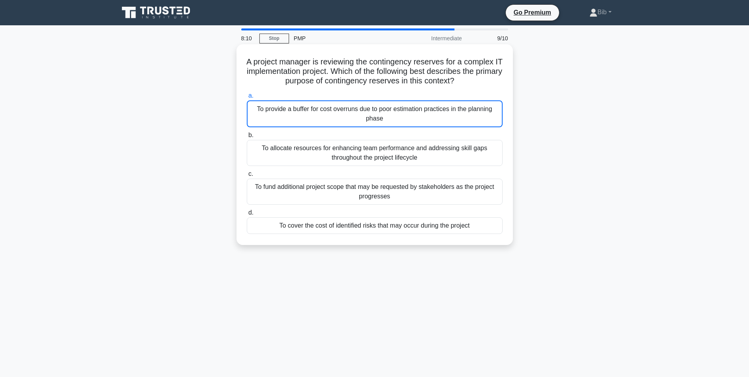
click at [360, 153] on div "To allocate resources for enhancing team performance and addressing skill gaps …" at bounding box center [375, 153] width 256 height 26
click at [247, 138] on input "b. To allocate resources for enhancing team performance and addressing skill ga…" at bounding box center [247, 135] width 0 height 5
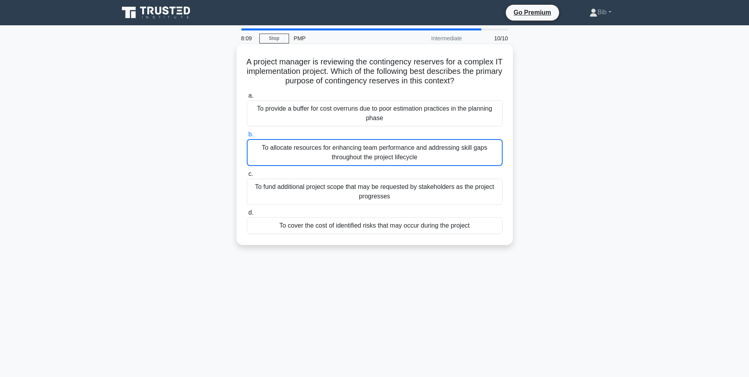
click at [364, 188] on div "To fund additional project scope that may be requested by stakeholders as the p…" at bounding box center [375, 191] width 256 height 26
click at [247, 176] on input "c. To fund additional project scope that may be requested by stakeholders as th…" at bounding box center [247, 173] width 0 height 5
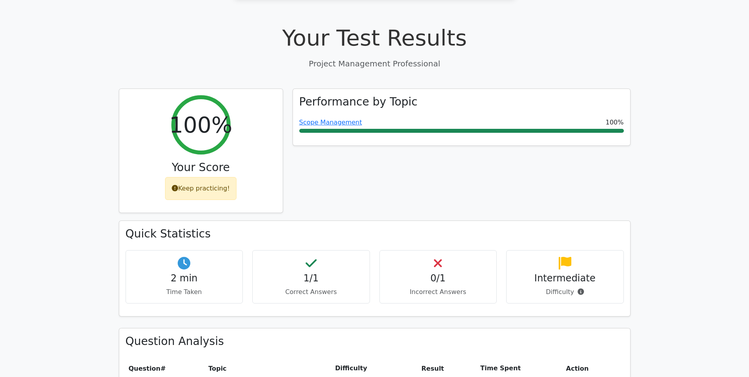
scroll to position [276, 0]
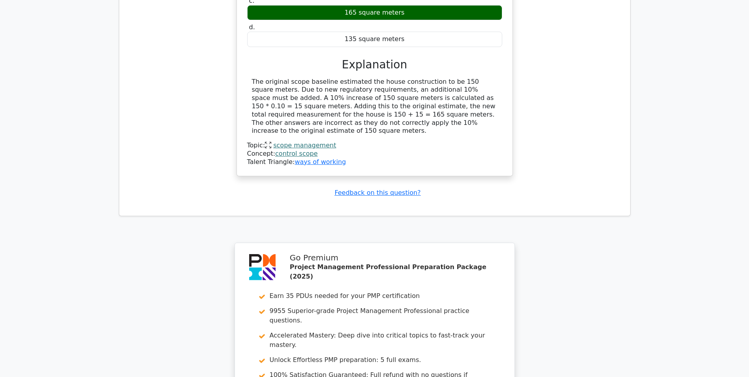
scroll to position [948, 0]
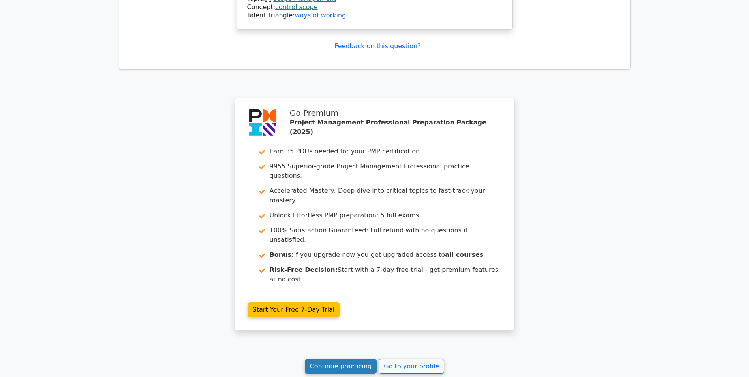
click at [358, 359] on link "Continue practicing" at bounding box center [341, 366] width 72 height 15
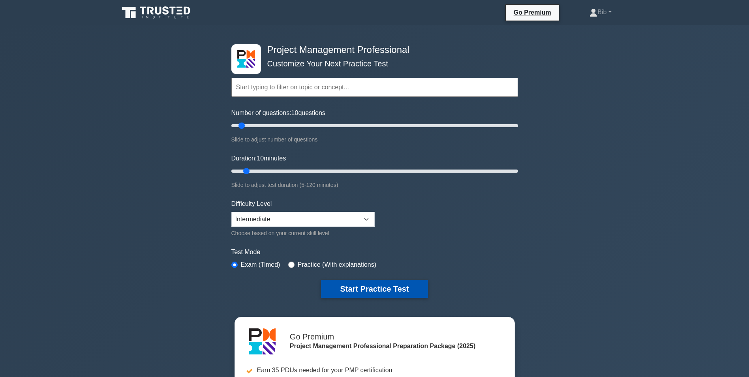
click at [349, 281] on button "Start Practice Test" at bounding box center [374, 289] width 107 height 18
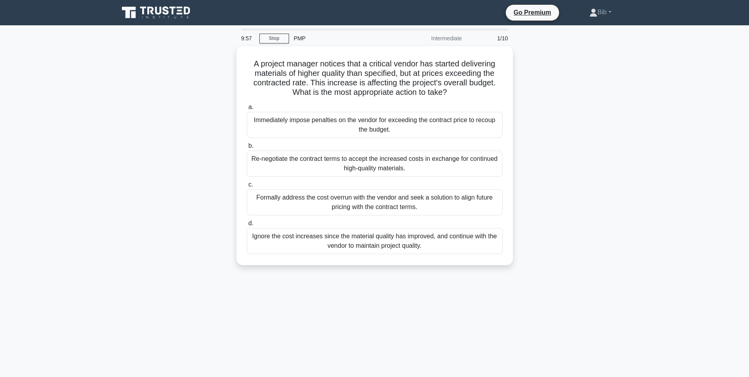
drag, startPoint x: 225, startPoint y: 240, endPoint x: 206, endPoint y: 221, distance: 27.1
click at [206, 221] on div "A project manager notices that a critical vendor has started delivering materia…" at bounding box center [374, 160] width 521 height 228
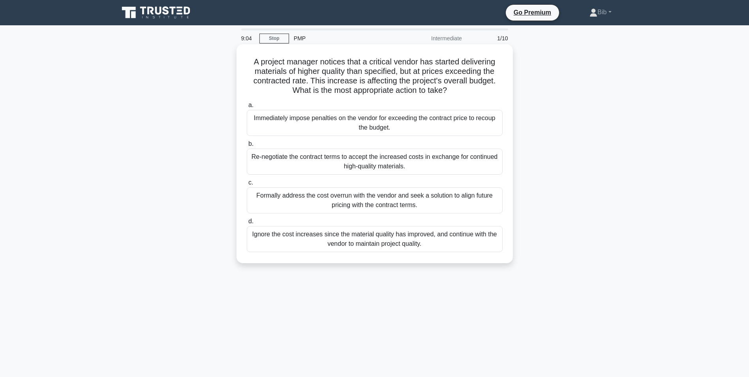
drag, startPoint x: 417, startPoint y: 198, endPoint x: 437, endPoint y: 193, distance: 21.2
click at [434, 193] on div "Formally address the cost overrun with the vendor and seek a solution to align …" at bounding box center [375, 200] width 256 height 26
drag, startPoint x: 437, startPoint y: 193, endPoint x: 408, endPoint y: 208, distance: 33.2
click at [408, 208] on div "Formally address the cost overrun with the vendor and seek a solution to align …" at bounding box center [375, 200] width 256 height 26
click at [247, 185] on input "c. Formally address the cost overrun with the vendor and seek a solution to ali…" at bounding box center [247, 182] width 0 height 5
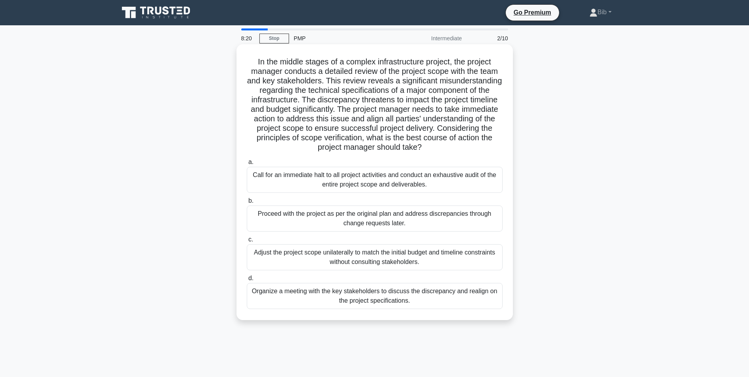
click at [370, 303] on div "Organize a meeting with the key stakeholders to discuss the discrepancy and rea…" at bounding box center [375, 296] width 256 height 26
click at [247, 281] on input "d. Organize a meeting with the key stakeholders to discuss the discrepancy and …" at bounding box center [247, 278] width 0 height 5
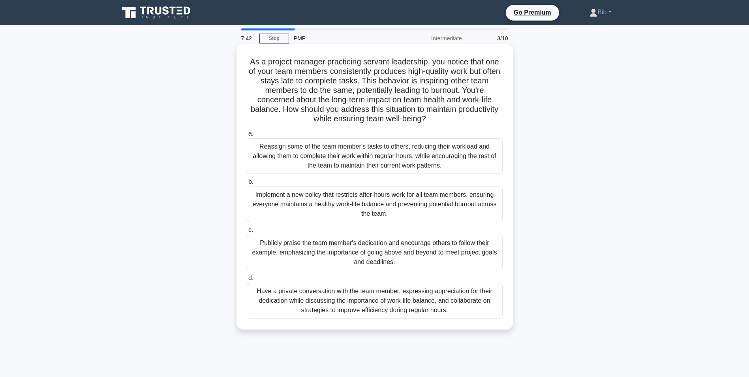
click at [326, 300] on div "Have a private conversation with the team member, expressing appreciation for t…" at bounding box center [375, 301] width 256 height 36
click at [247, 281] on input "d. Have a private conversation with the team member, expressing appreciation fo…" at bounding box center [247, 278] width 0 height 5
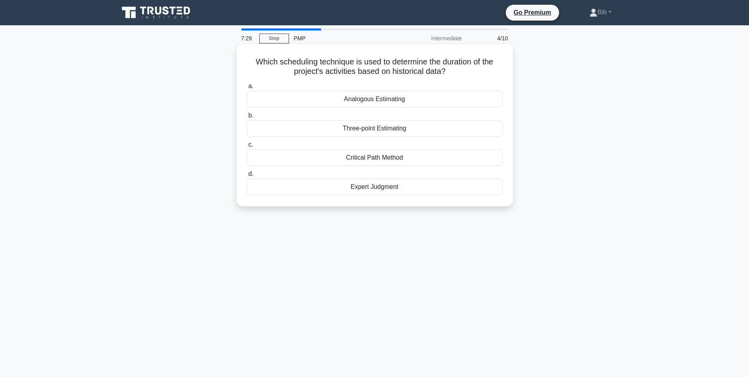
click at [363, 101] on div "Analogous Estimating" at bounding box center [375, 99] width 256 height 17
click at [396, 98] on div "Analogous Estimating" at bounding box center [375, 99] width 256 height 17
click at [247, 89] on input "a. Analogous Estimating" at bounding box center [247, 86] width 0 height 5
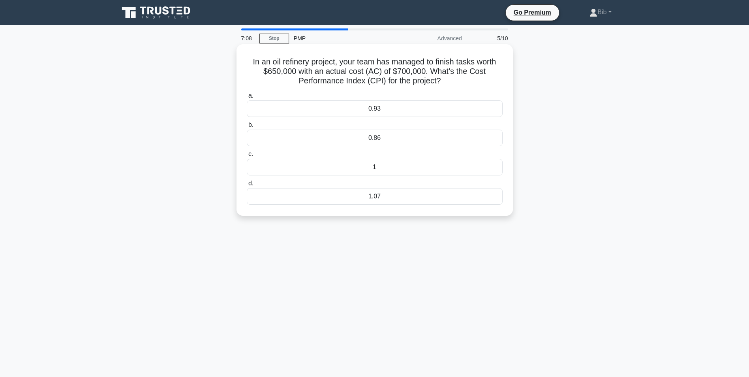
click at [366, 114] on div "0.93" at bounding box center [375, 108] width 256 height 17
click at [247, 98] on input "a. 0.93" at bounding box center [247, 95] width 0 height 5
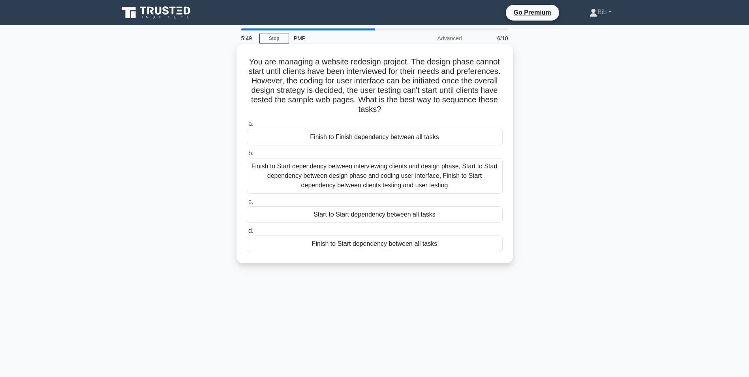
click at [329, 176] on div "Finish to Start dependency between interviewing clients and design phase, Start…" at bounding box center [375, 176] width 256 height 36
click at [247, 156] on input "b. Finish to Start dependency between interviewing clients and design phase, St…" at bounding box center [247, 153] width 0 height 5
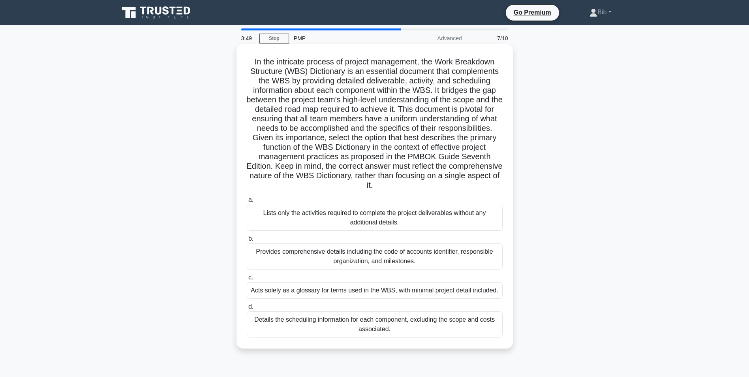
click at [378, 320] on div "Details the scheduling information for each component, excluding the scope and …" at bounding box center [375, 324] width 256 height 26
click at [247, 309] on input "d. Details the scheduling information for each component, excluding the scope a…" at bounding box center [247, 306] width 0 height 5
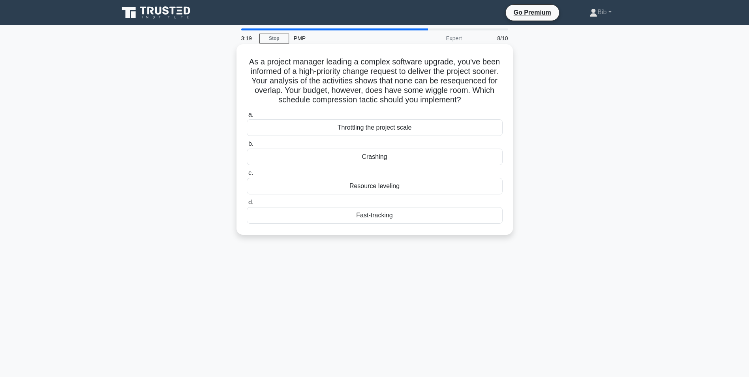
click at [385, 155] on div "Crashing" at bounding box center [375, 156] width 256 height 17
click at [247, 146] on input "b. Crashing" at bounding box center [247, 143] width 0 height 5
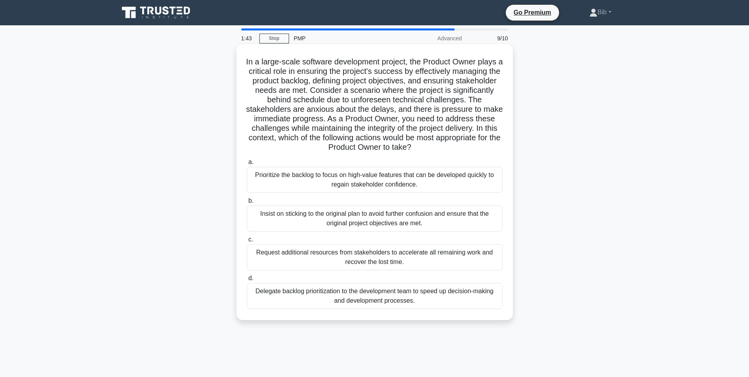
click at [309, 175] on div "Prioritize the backlog to focus on high-value features that can be developed qu…" at bounding box center [375, 180] width 256 height 26
click at [247, 165] on input "a. Prioritize the backlog to focus on high-value features that can be developed…" at bounding box center [247, 162] width 0 height 5
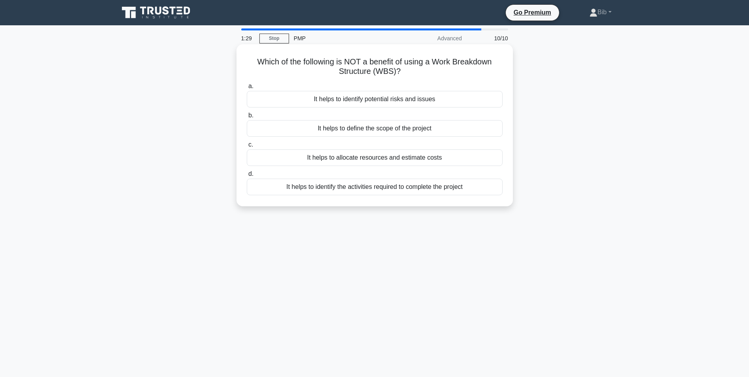
click at [367, 101] on div "It helps to identify potential risks and issues" at bounding box center [375, 99] width 256 height 17
click at [247, 89] on input "a. It helps to identify potential risks and issues" at bounding box center [247, 86] width 0 height 5
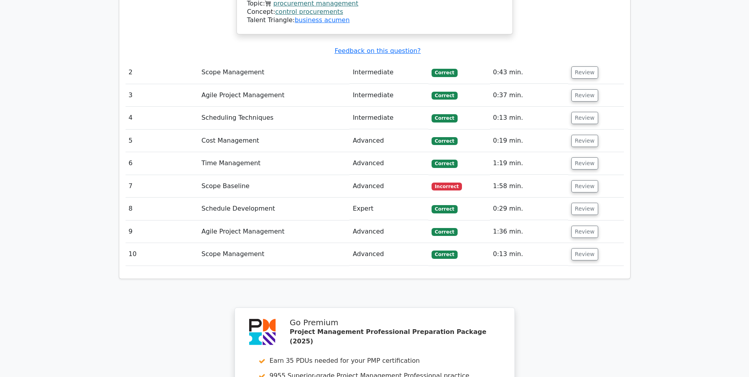
scroll to position [1066, 0]
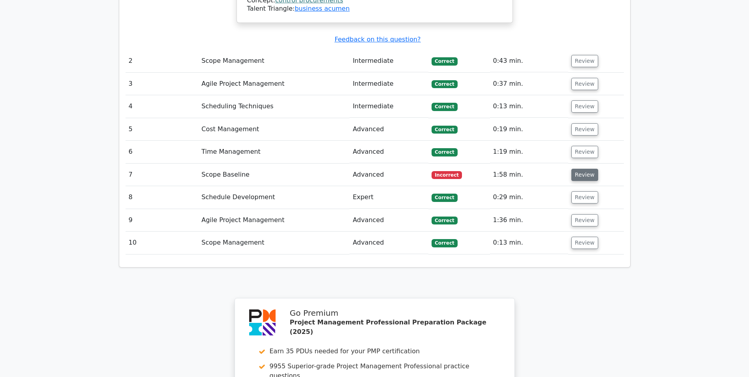
click at [582, 169] on button "Review" at bounding box center [584, 175] width 27 height 12
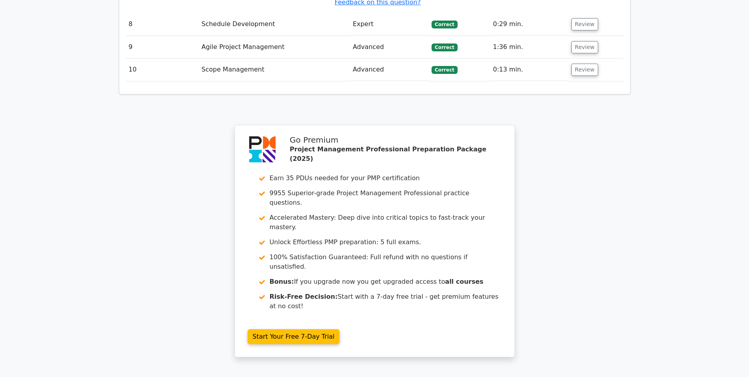
scroll to position [1887, 0]
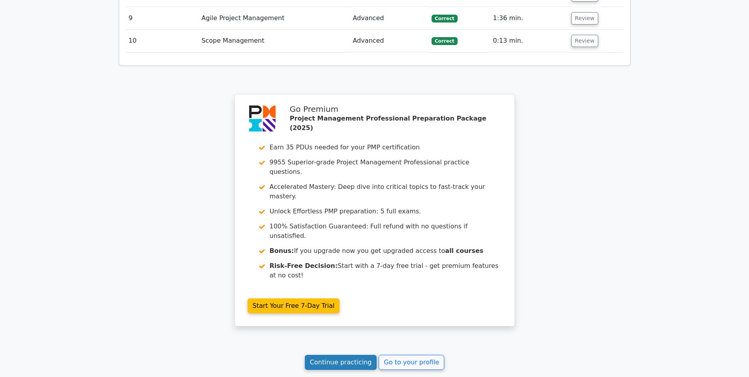
click at [328, 355] on link "Continue practicing" at bounding box center [341, 362] width 72 height 15
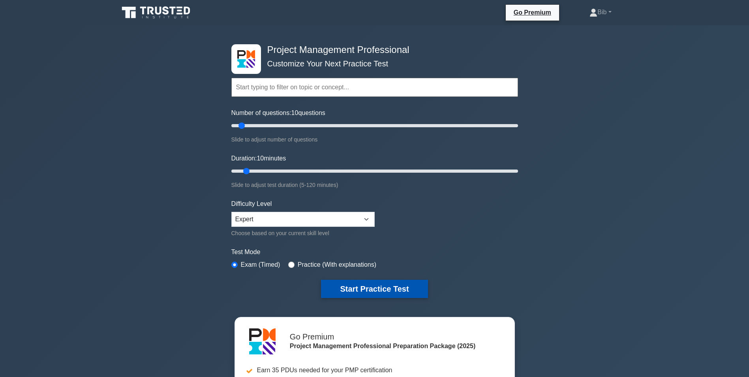
click at [387, 292] on button "Start Practice Test" at bounding box center [374, 289] width 107 height 18
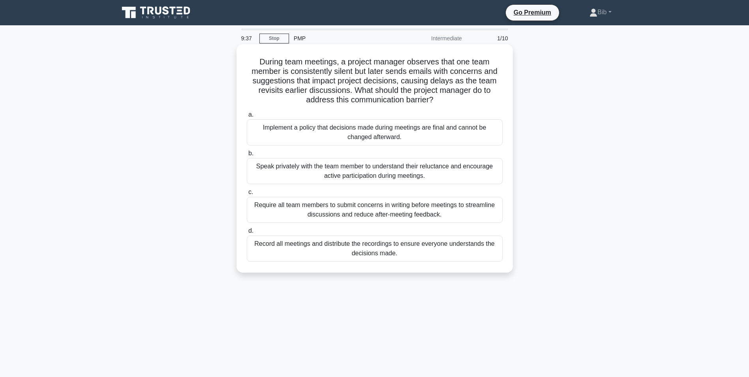
click at [352, 173] on div "Speak privately with the team member to understand their reluctance and encoura…" at bounding box center [375, 171] width 256 height 26
click at [247, 156] on input "b. Speak privately with the team member to understand their reluctance and enco…" at bounding box center [247, 153] width 0 height 5
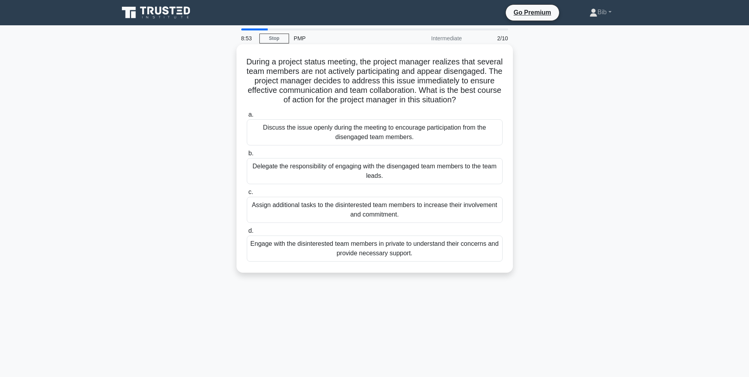
click at [367, 258] on div "Engage with the disinterested team members in private to understand their conce…" at bounding box center [375, 248] width 256 height 26
click at [247, 233] on input "d. Engage with the disinterested team members in private to understand their co…" at bounding box center [247, 230] width 0 height 5
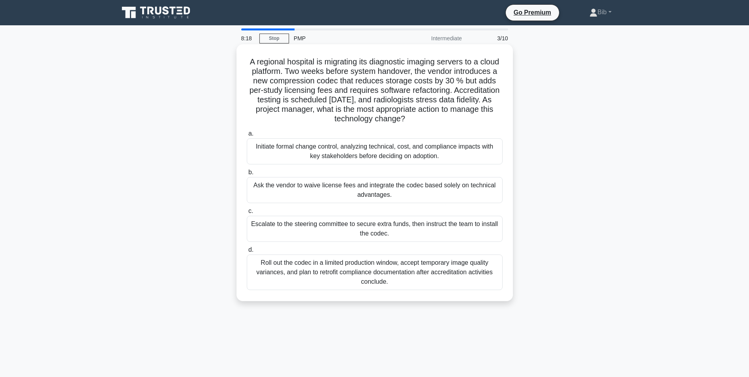
click at [364, 153] on div "Initiate formal change control, analyzing technical, cost, and compliance impac…" at bounding box center [375, 151] width 256 height 26
click at [247, 136] on input "a. Initiate formal change control, analyzing technical, cost, and compliance im…" at bounding box center [247, 133] width 0 height 5
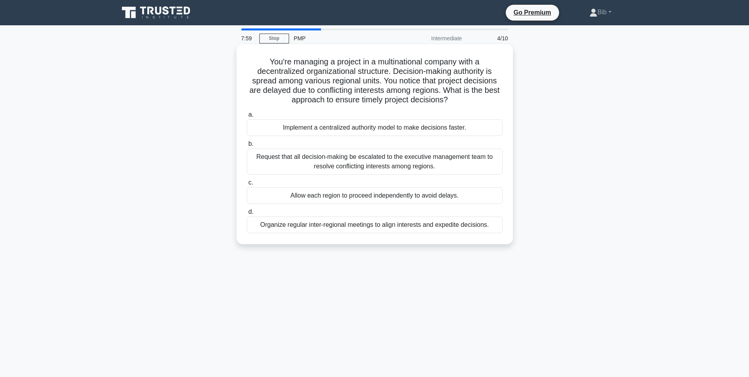
click at [352, 228] on div "Organize regular inter-regional meetings to align interests and expedite decisi…" at bounding box center [375, 224] width 256 height 17
click at [247, 214] on input "d. Organize regular inter-regional meetings to align interests and expedite dec…" at bounding box center [247, 211] width 0 height 5
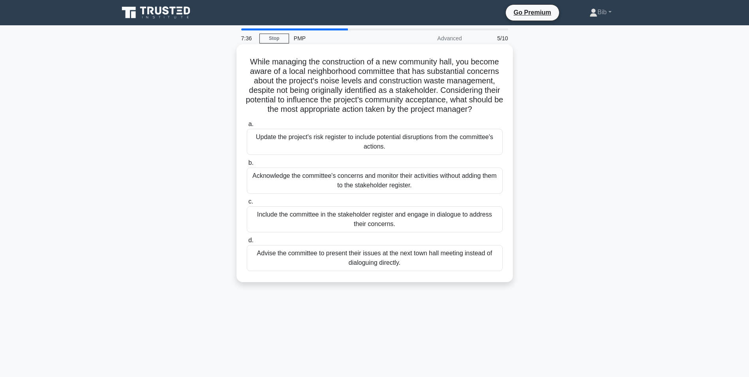
click at [398, 226] on div "Include the committee in the stakeholder register and engage in dialogue to add…" at bounding box center [375, 219] width 256 height 26
click at [247, 204] on input "c. Include the committee in the stakeholder register and engage in dialogue to …" at bounding box center [247, 201] width 0 height 5
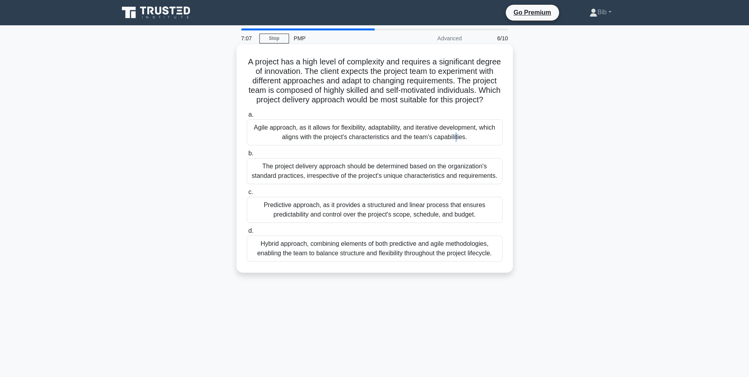
click at [374, 137] on div "Agile approach, as it allows for flexibility, adaptability, and iterative devel…" at bounding box center [375, 132] width 256 height 26
drag, startPoint x: 374, startPoint y: 137, endPoint x: 335, endPoint y: 141, distance: 38.9
click at [335, 141] on div "Agile approach, as it allows for flexibility, adaptability, and iterative devel…" at bounding box center [375, 132] width 256 height 26
click at [247, 117] on input "a. Agile approach, as it allows for flexibility, adaptability, and iterative de…" at bounding box center [247, 114] width 0 height 5
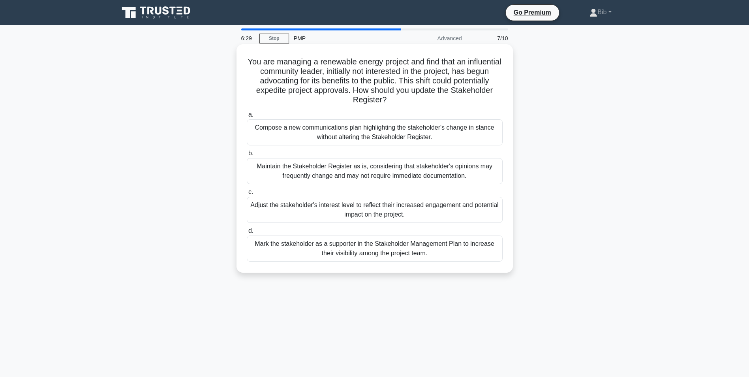
click at [377, 247] on div "Mark the stakeholder as a supporter in the Stakeholder Management Plan to incre…" at bounding box center [375, 248] width 256 height 26
drag, startPoint x: 377, startPoint y: 247, endPoint x: 356, endPoint y: 250, distance: 21.8
click at [356, 250] on div "Mark the stakeholder as a supporter in the Stakeholder Management Plan to incre…" at bounding box center [375, 248] width 256 height 26
click at [247, 233] on input "d. Mark the stakeholder as a supporter in the Stakeholder Management Plan to in…" at bounding box center [247, 230] width 0 height 5
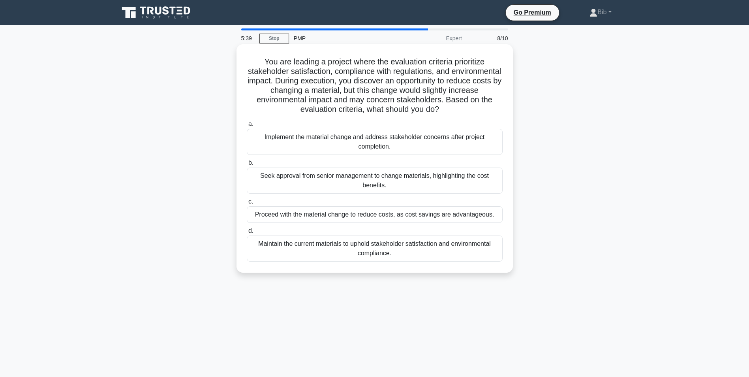
click at [367, 256] on div "Maintain the current materials to uphold stakeholder satisfaction and environme…" at bounding box center [375, 248] width 256 height 26
click at [247, 233] on input "d. Maintain the current materials to uphold stakeholder satisfaction and enviro…" at bounding box center [247, 230] width 0 height 5
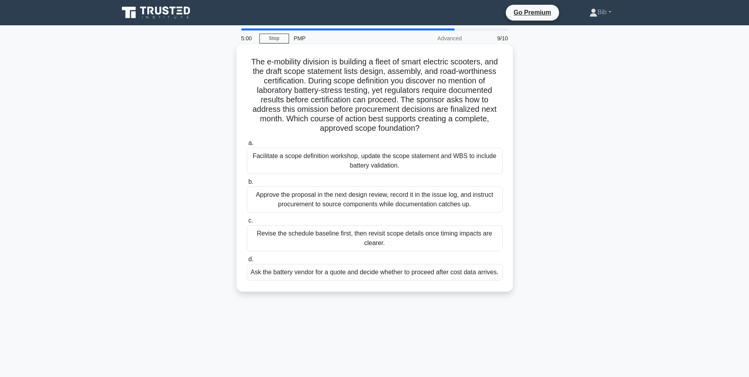
click at [404, 156] on div "Facilitate a scope definition workshop, update the scope statement and WBS to i…" at bounding box center [375, 161] width 256 height 26
click at [247, 146] on input "a. Facilitate a scope definition workshop, update the scope statement and WBS t…" at bounding box center [247, 143] width 0 height 5
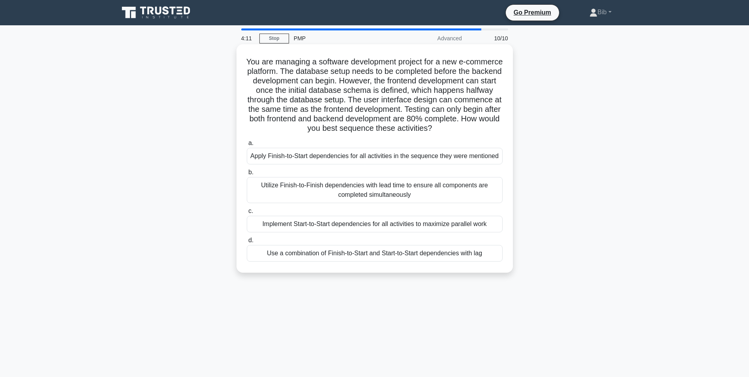
click at [318, 258] on div "Use a combination of Finish-to-Start and Start-to-Start dependencies with lag" at bounding box center [375, 253] width 256 height 17
click at [247, 243] on input "d. Use a combination of Finish-to-Start and Start-to-Start dependencies with lag" at bounding box center [247, 240] width 0 height 5
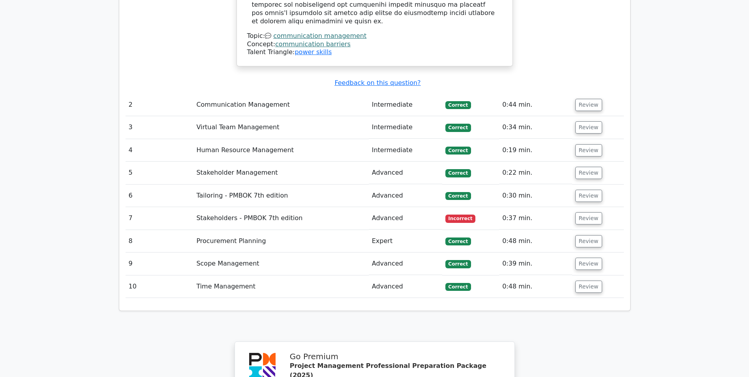
scroll to position [1091, 0]
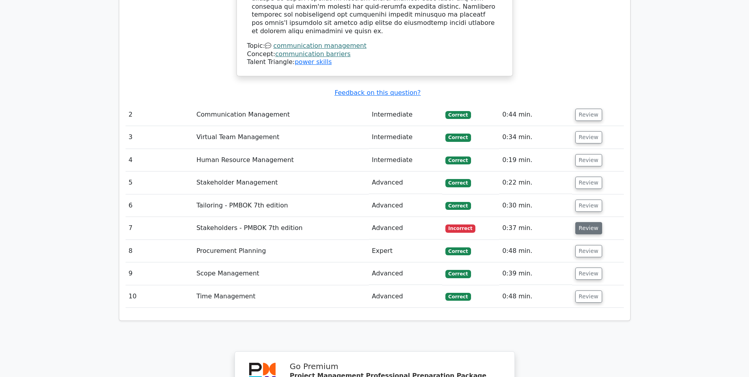
click at [585, 222] on button "Review" at bounding box center [588, 228] width 27 height 12
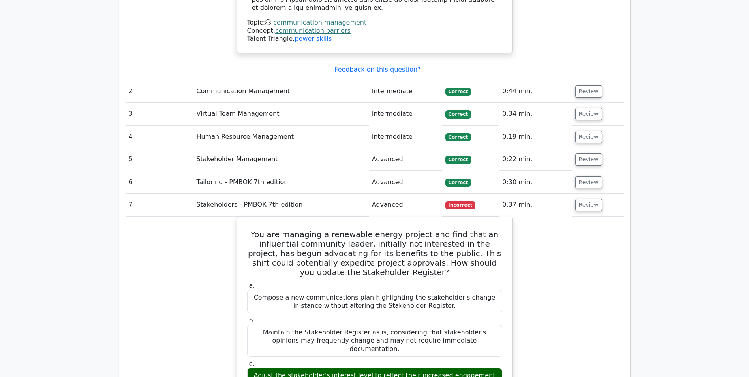
scroll to position [1131, 0]
